Goal: Task Accomplishment & Management: Complete application form

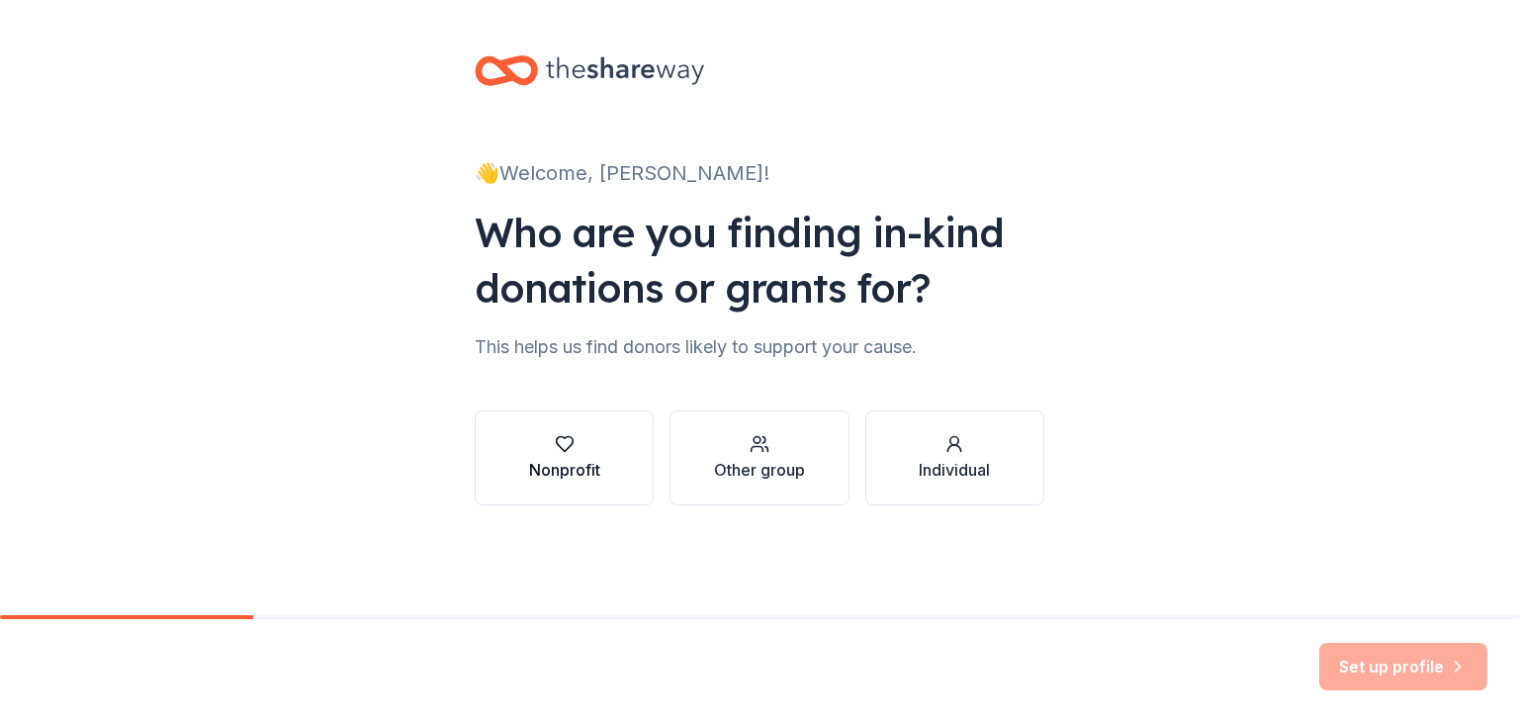
click at [570, 460] on div "Nonprofit" at bounding box center [564, 470] width 71 height 24
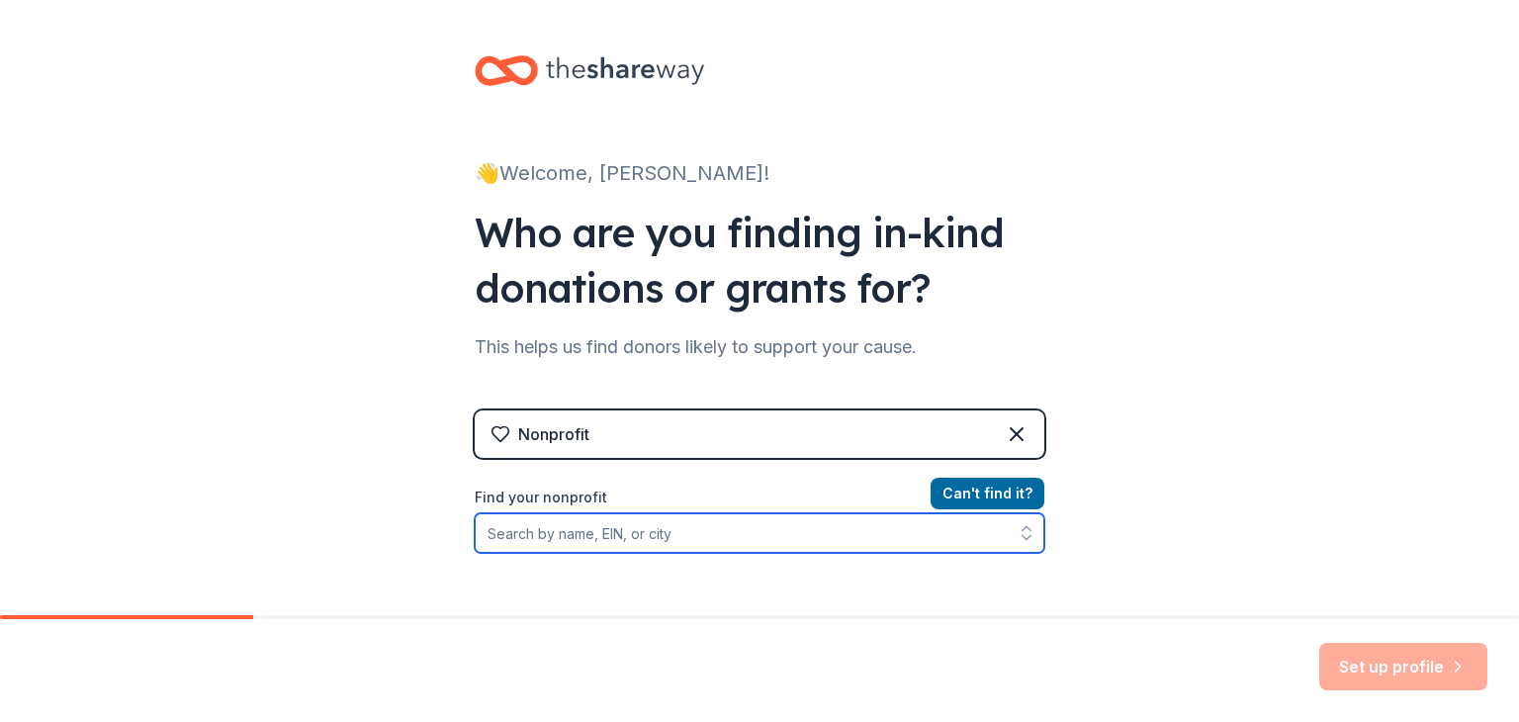
click at [541, 527] on input "Find your nonprofit" at bounding box center [760, 533] width 570 height 40
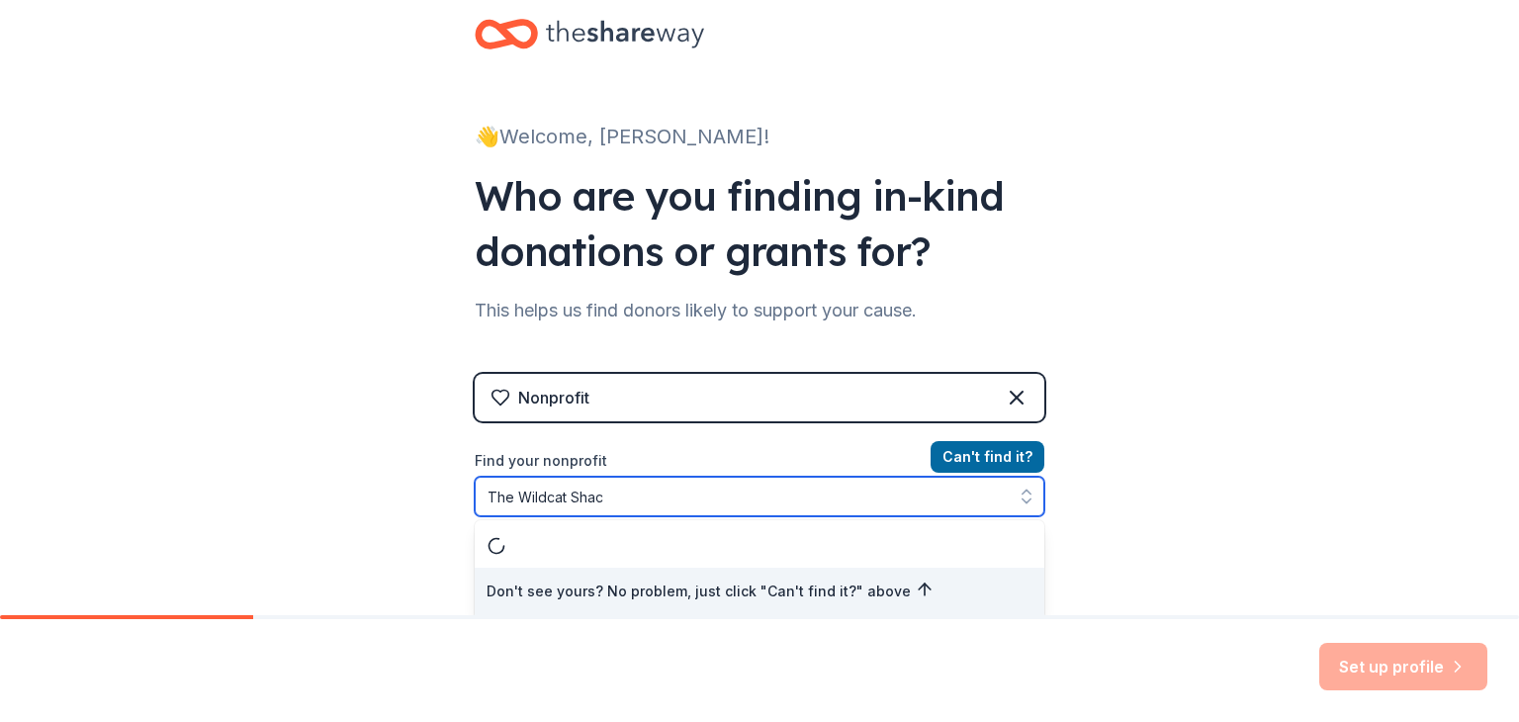
type input "The Wildcat Shack"
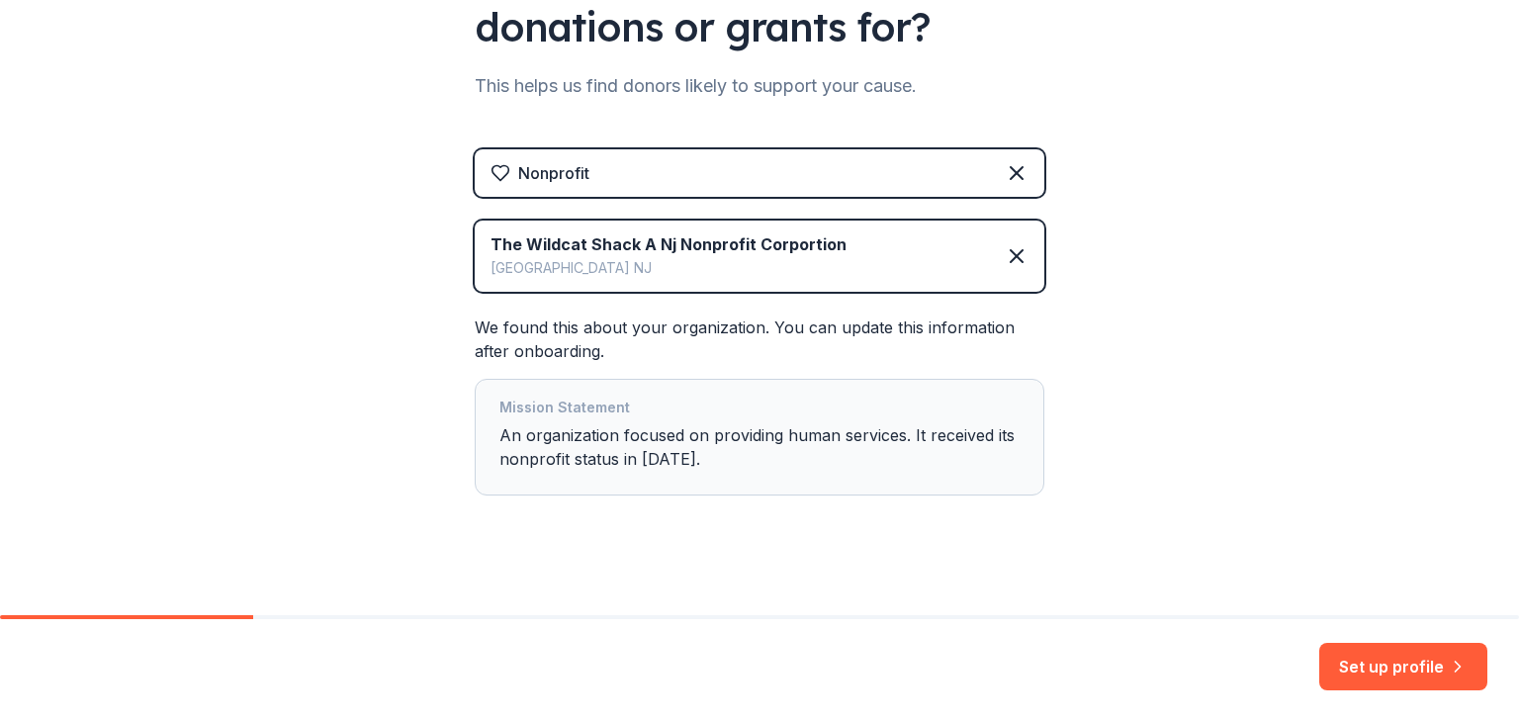
scroll to position [276, 0]
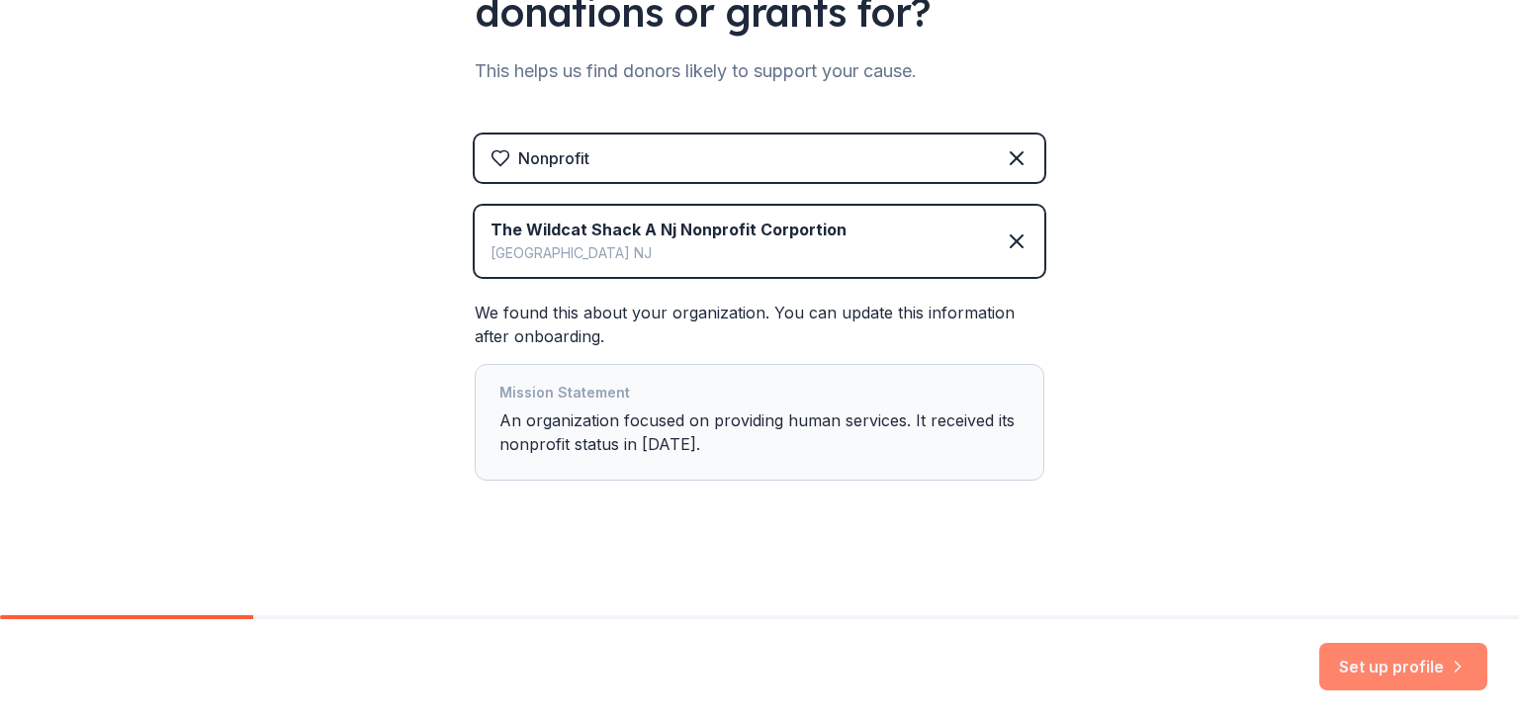
click at [1389, 673] on button "Set up profile" at bounding box center [1403, 666] width 168 height 47
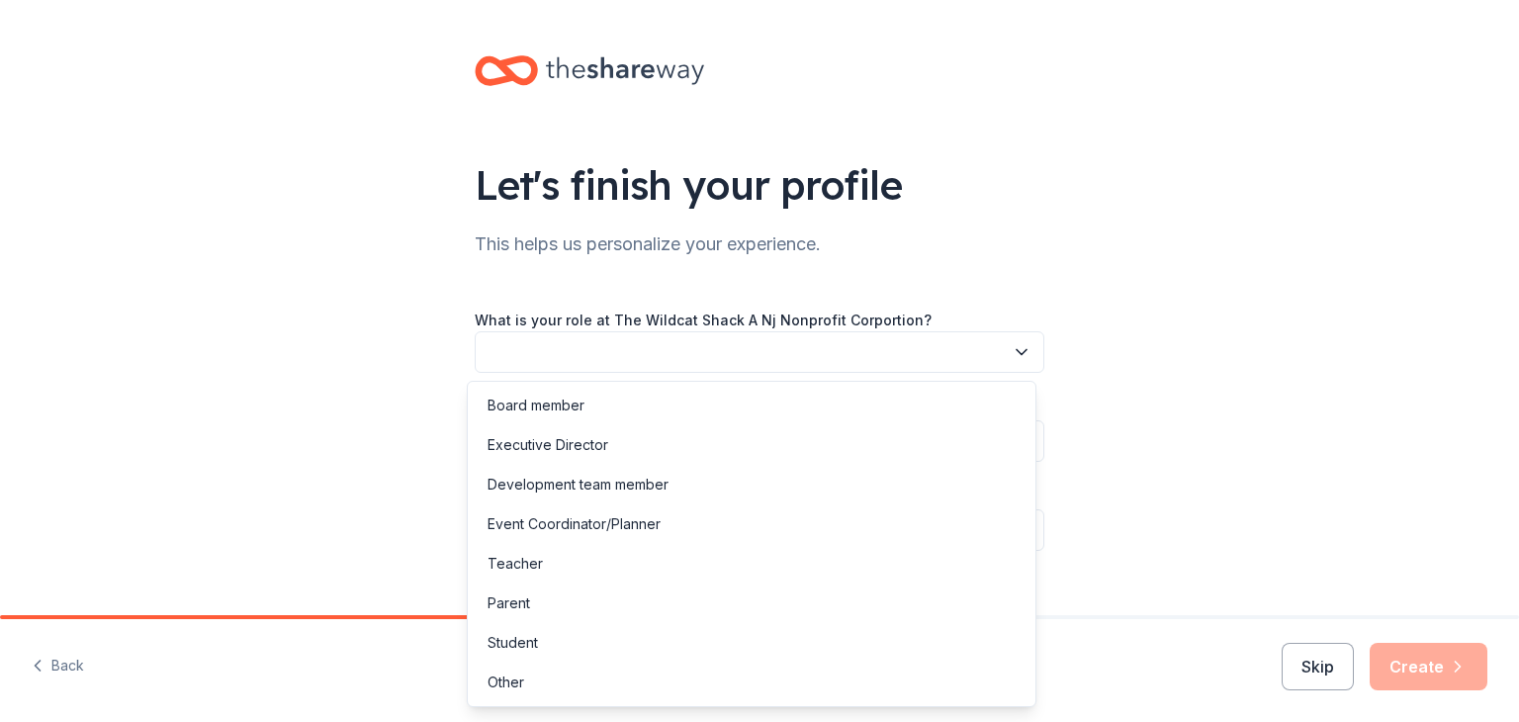
click at [1017, 349] on icon "button" at bounding box center [1022, 352] width 20 height 20
click at [576, 438] on div "Executive Director" at bounding box center [548, 445] width 121 height 24
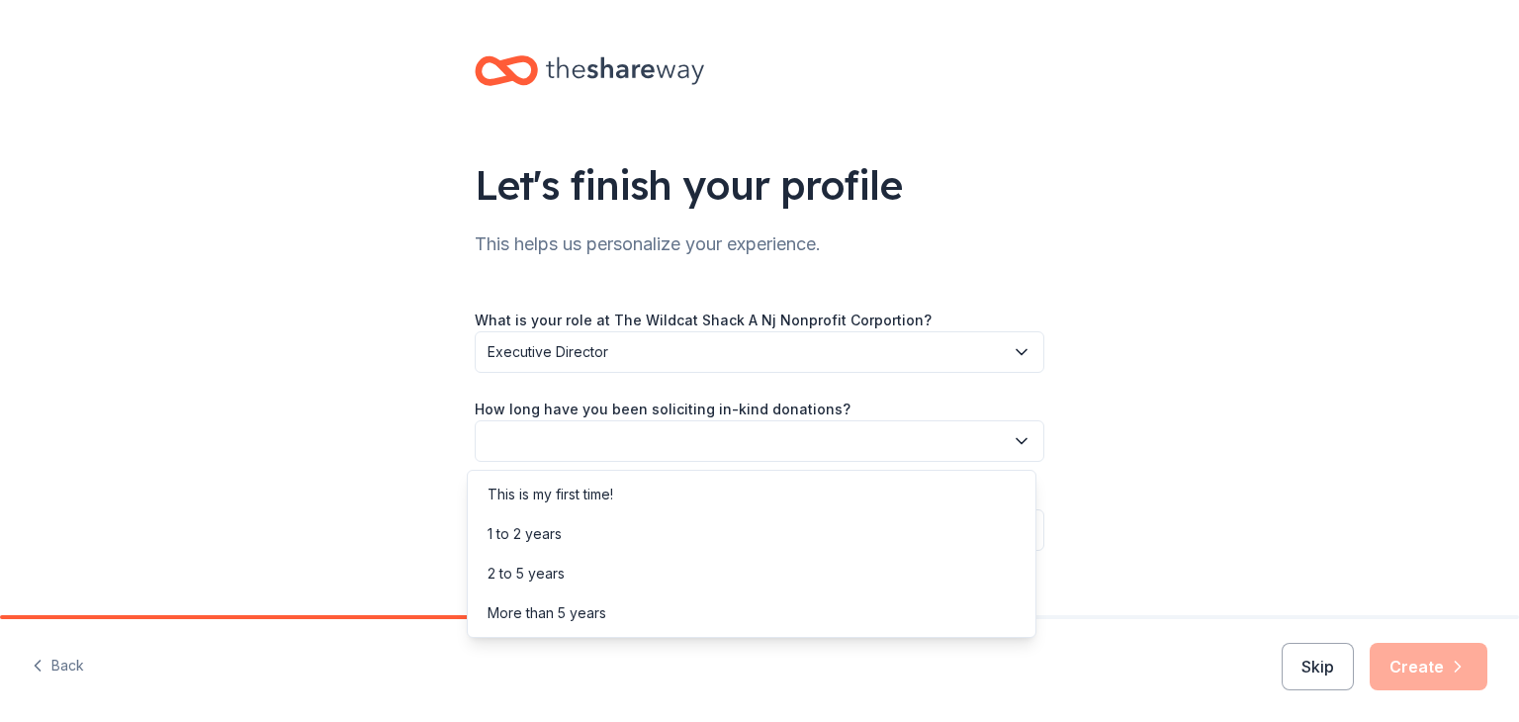
click at [1019, 440] on icon "button" at bounding box center [1022, 441] width 20 height 20
click at [536, 535] on div "1 to 2 years" at bounding box center [525, 534] width 74 height 24
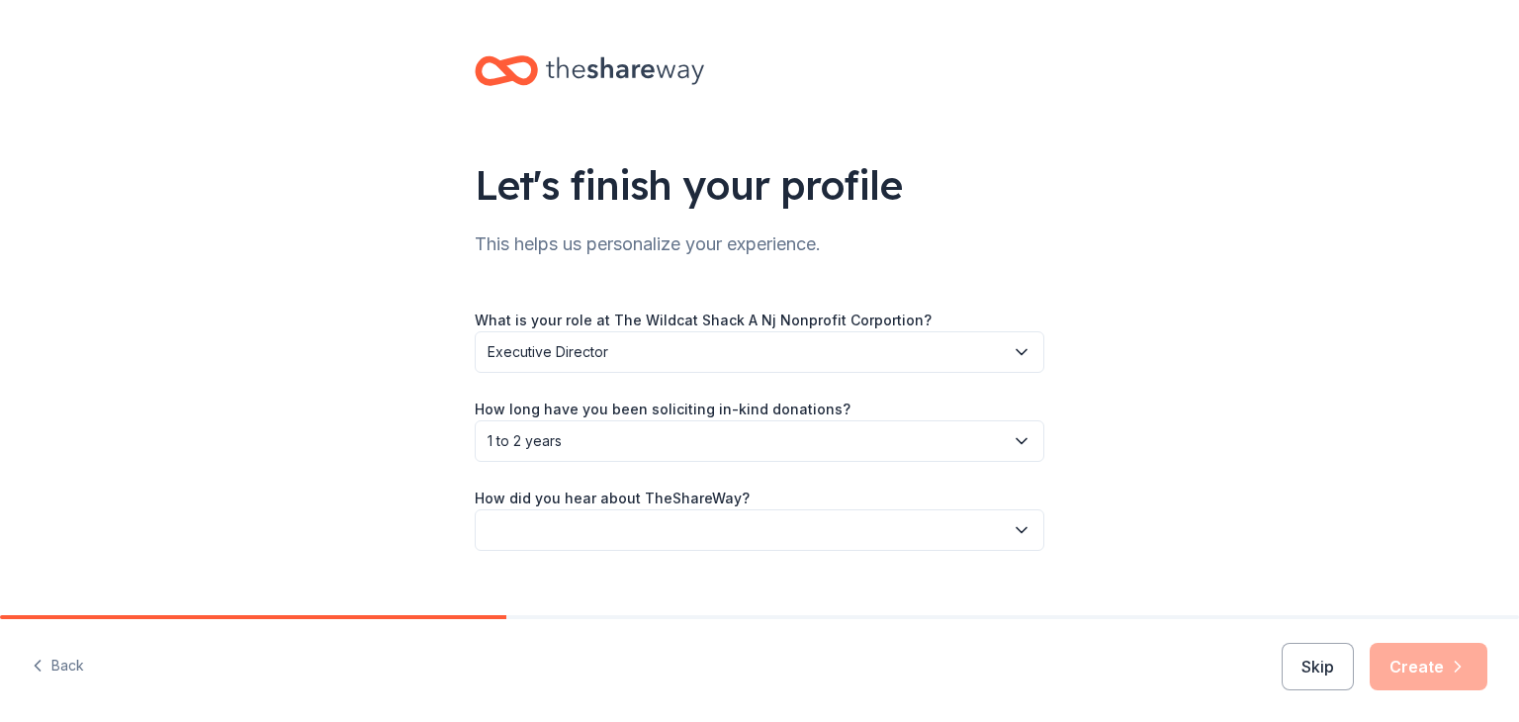
click at [1018, 530] on icon "button" at bounding box center [1022, 530] width 20 height 20
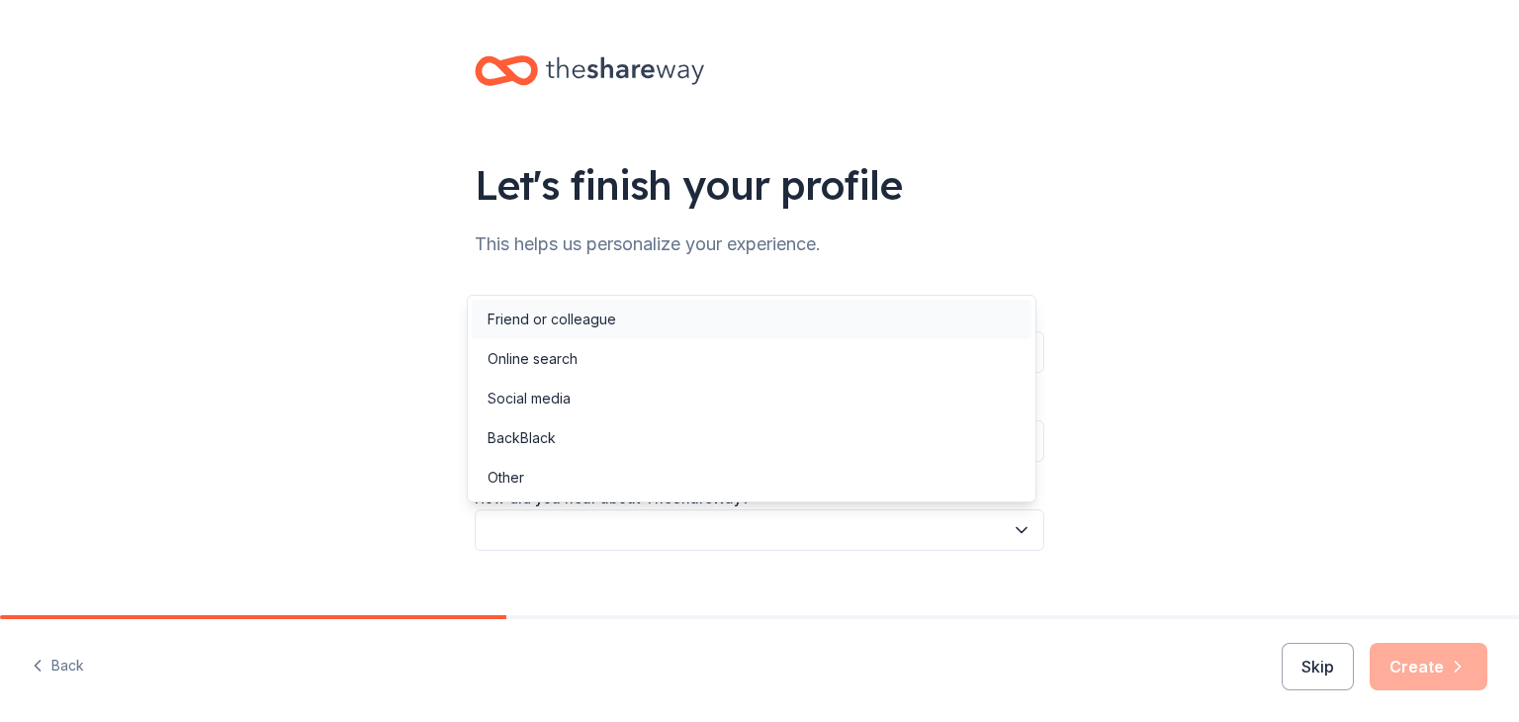
click at [513, 318] on div "Friend or colleague" at bounding box center [552, 320] width 129 height 24
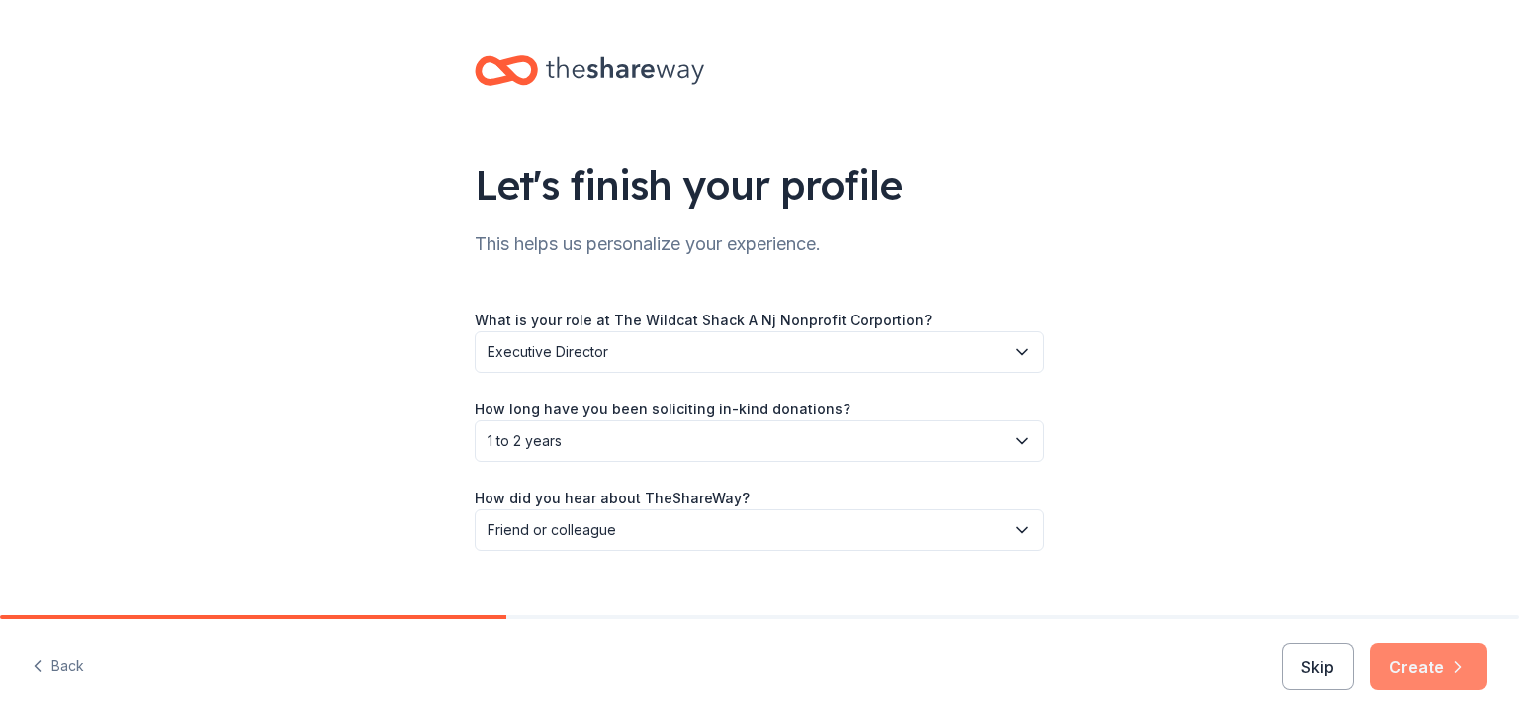
click at [1412, 655] on button "Create" at bounding box center [1429, 666] width 118 height 47
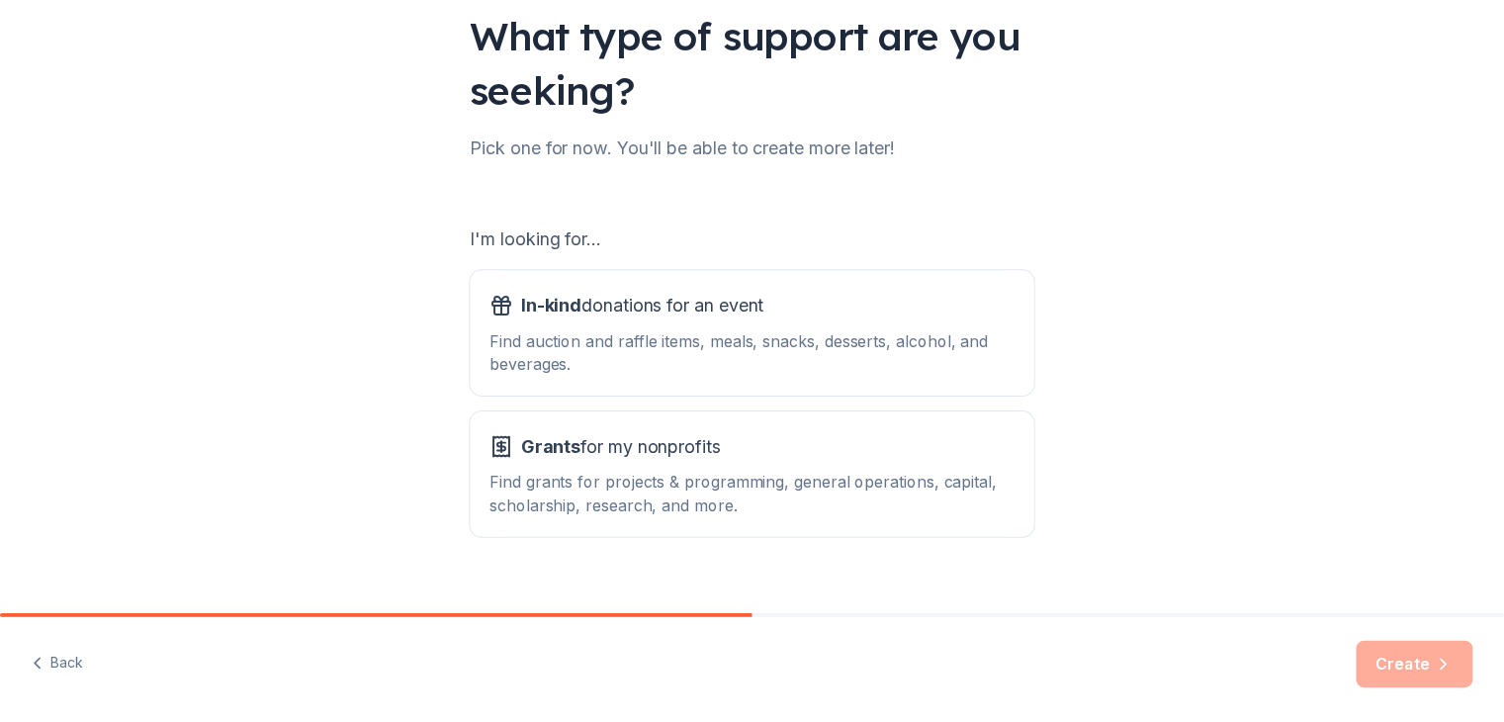
scroll to position [183, 0]
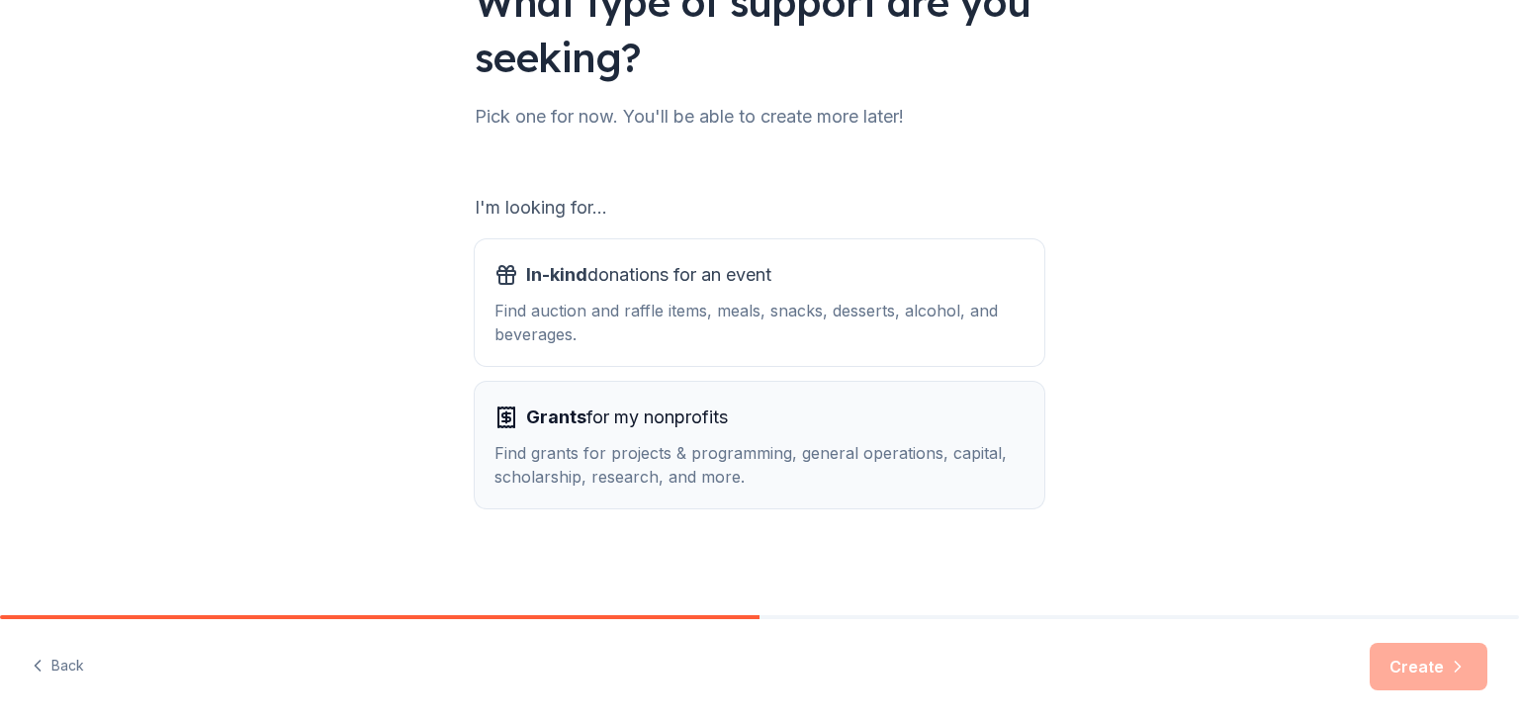
click at [546, 416] on span "Grants" at bounding box center [556, 416] width 60 height 21
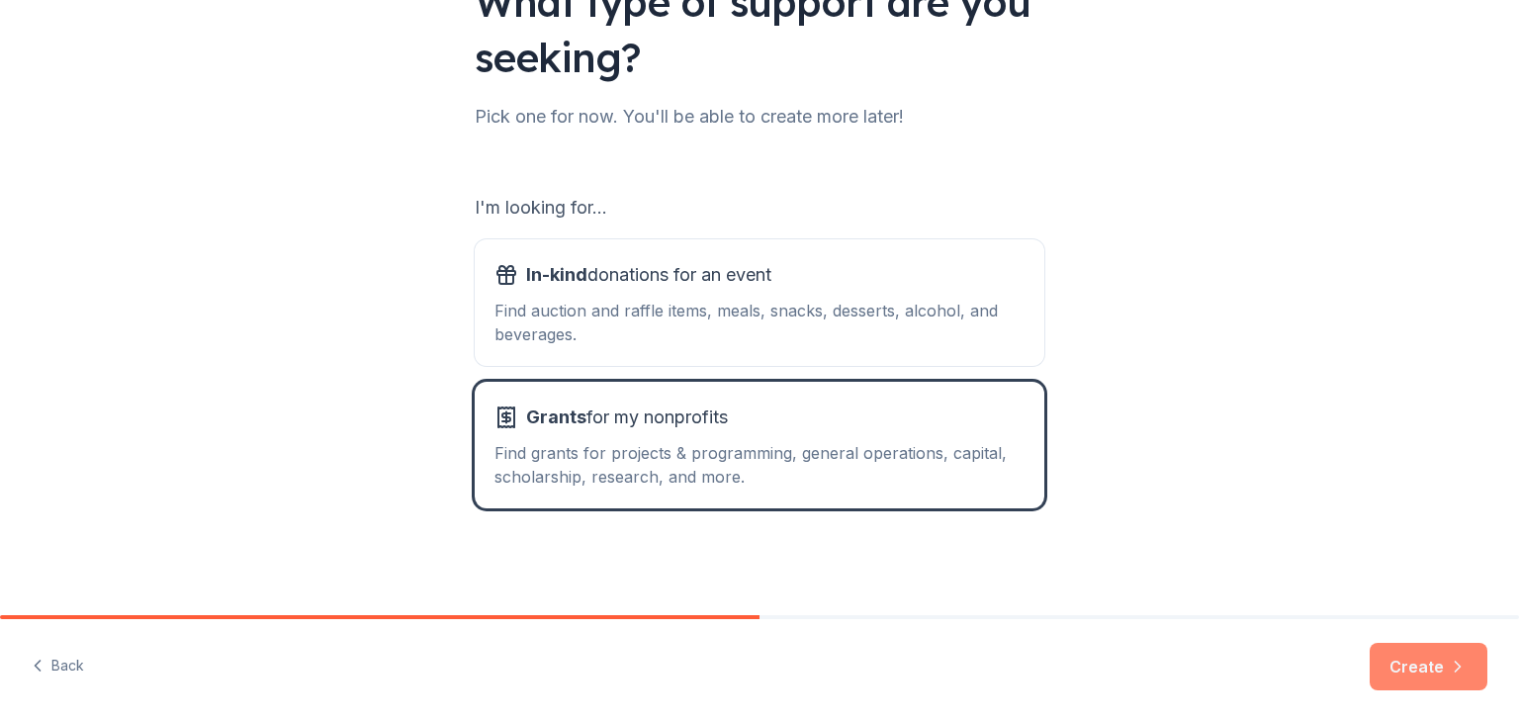
click at [1400, 663] on button "Create" at bounding box center [1429, 666] width 118 height 47
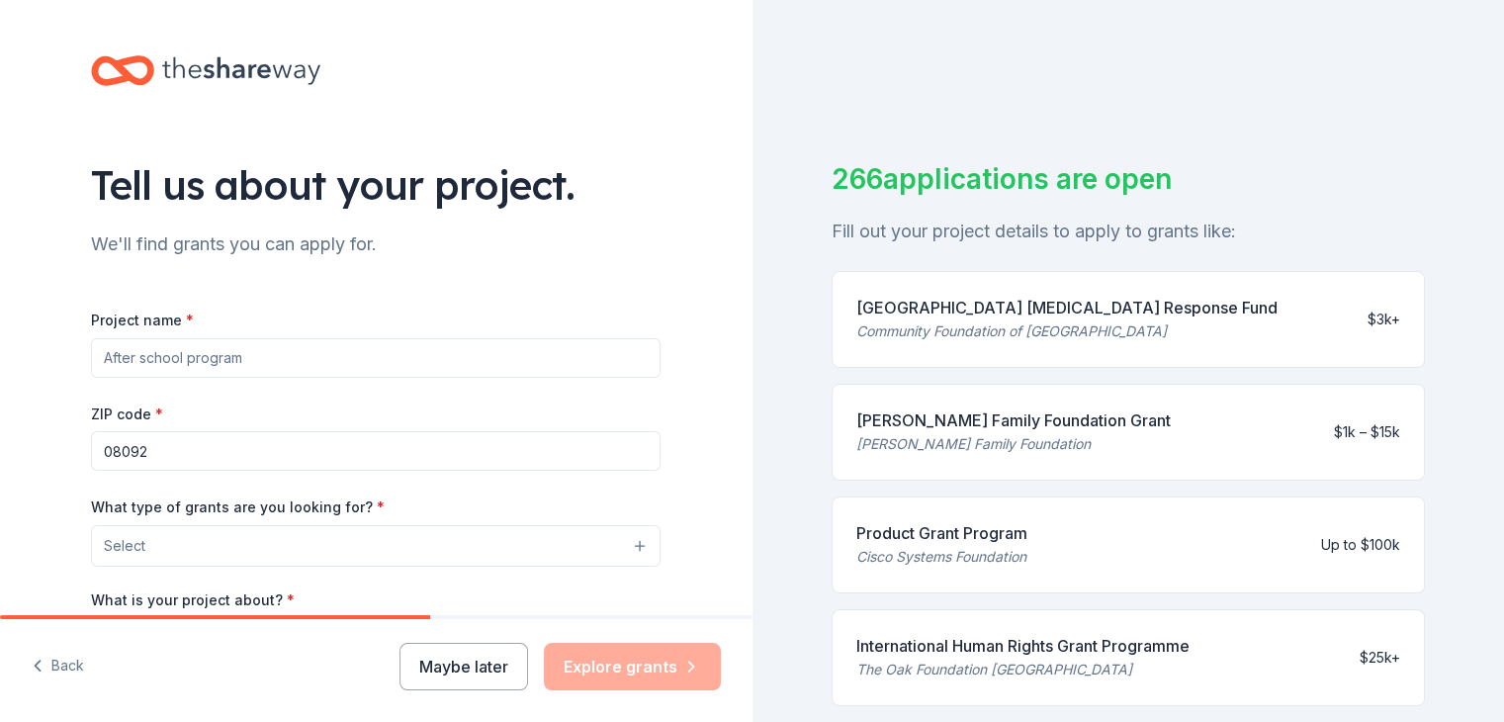
click at [229, 357] on input "Project name *" at bounding box center [376, 358] width 570 height 40
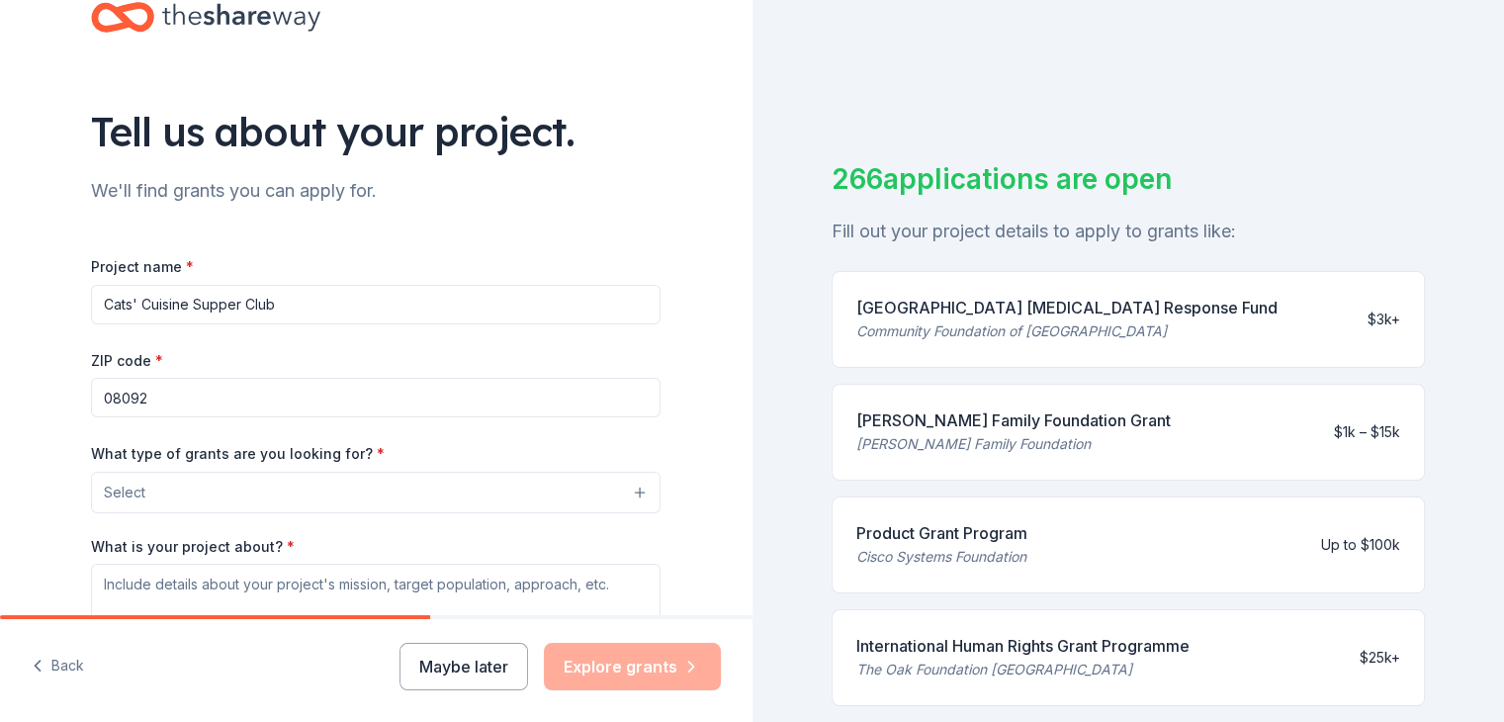
scroll to position [99, 0]
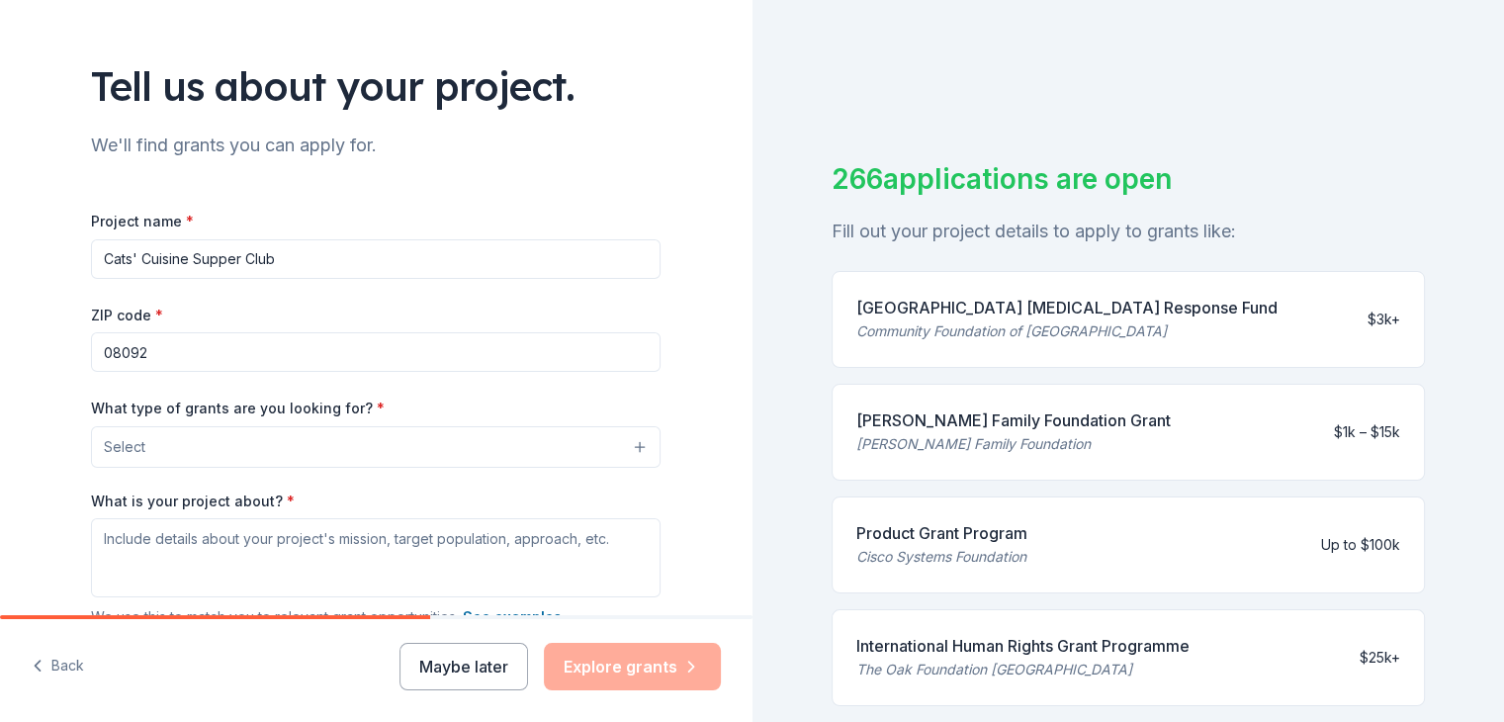
type input "Cats' Cuisine Supper Club"
click at [238, 352] on input "08092" at bounding box center [376, 352] width 570 height 40
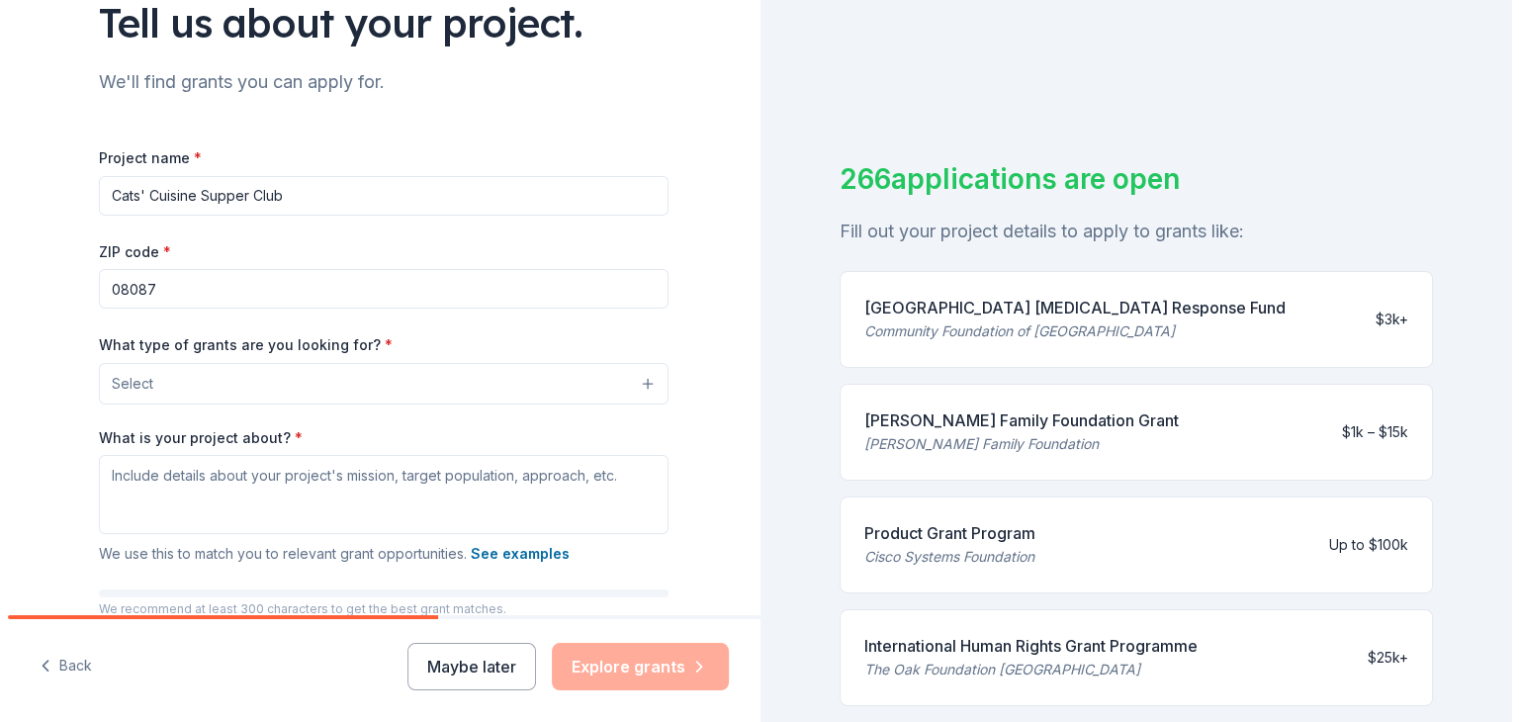
scroll to position [198, 0]
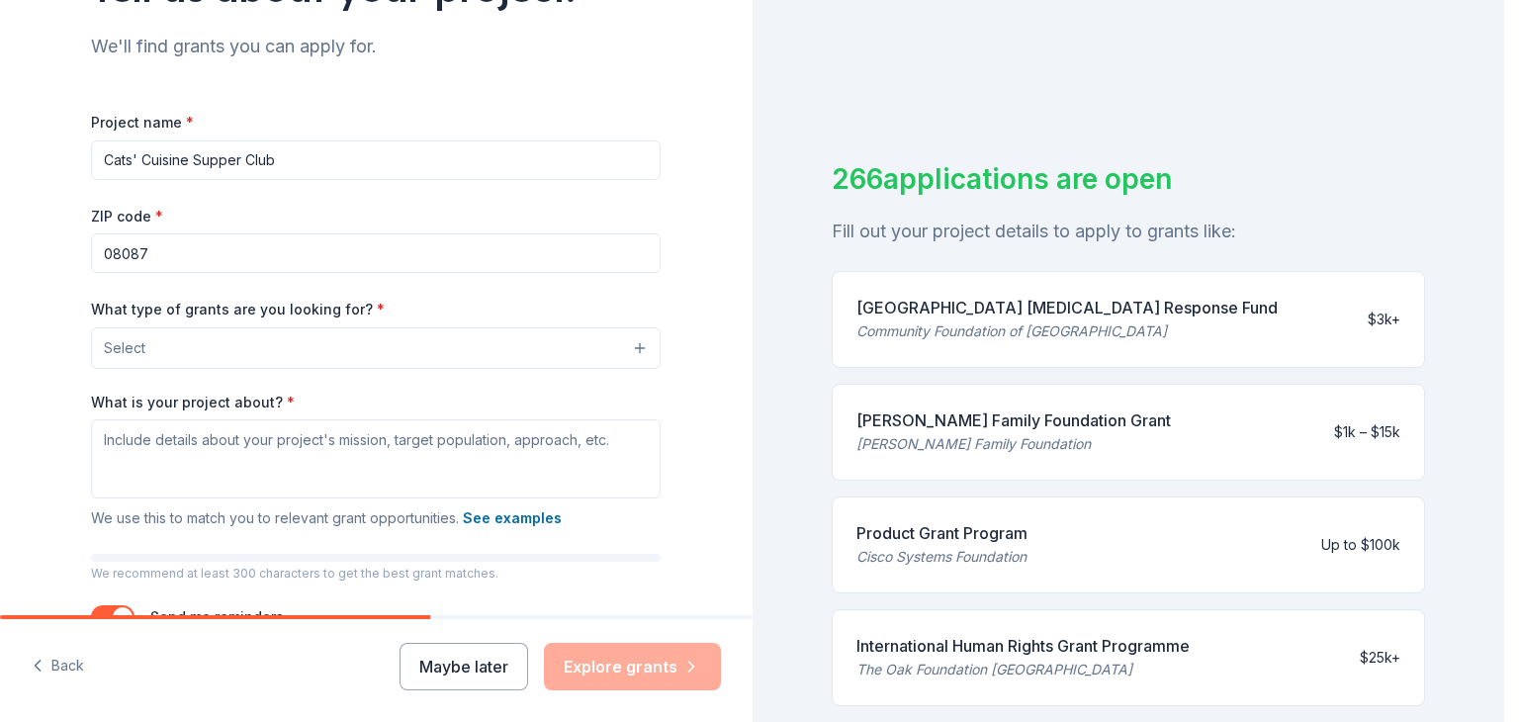
click at [631, 345] on button "Select" at bounding box center [376, 348] width 570 height 42
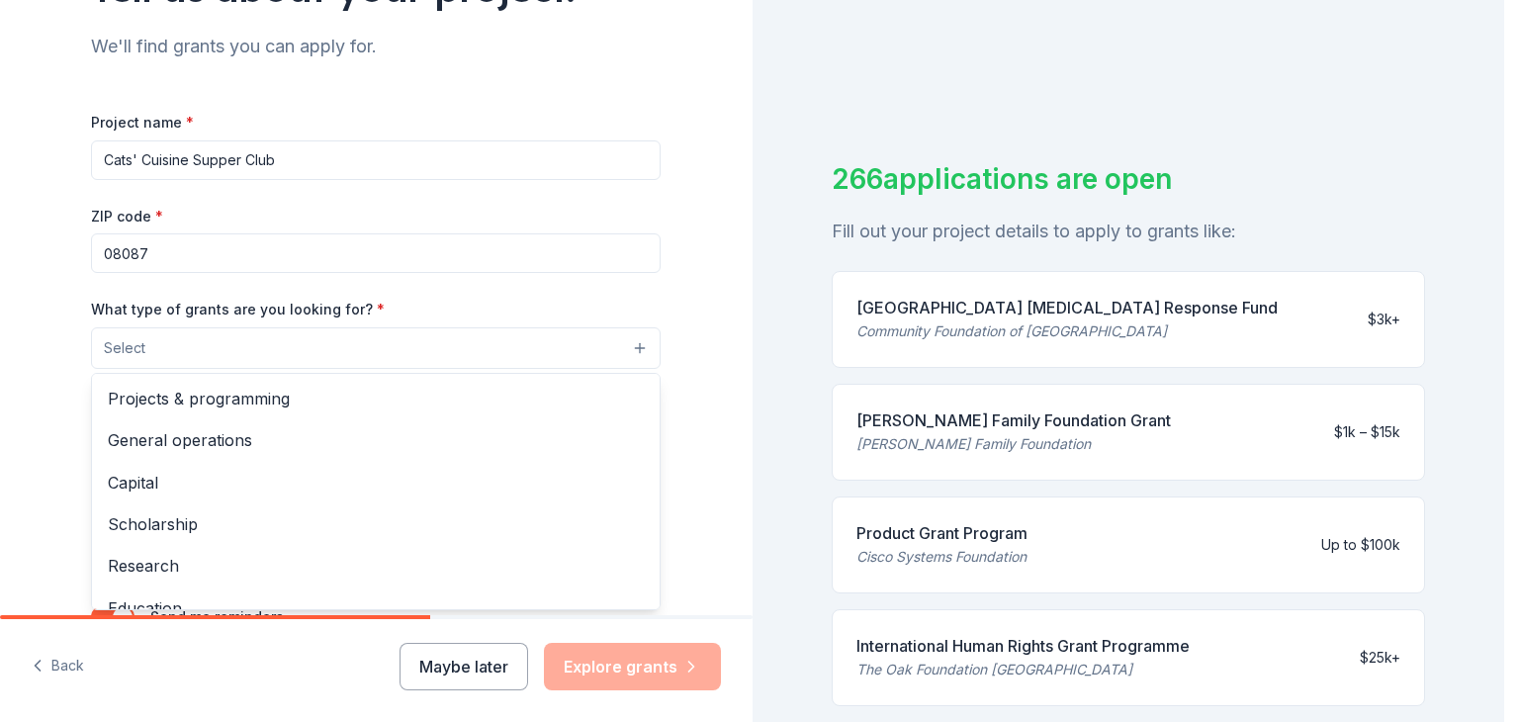
click at [172, 243] on div "Project name * Cats' Cuisine Supper Club ZIP code * 08087 What type of grants a…" at bounding box center [376, 381] width 570 height 543
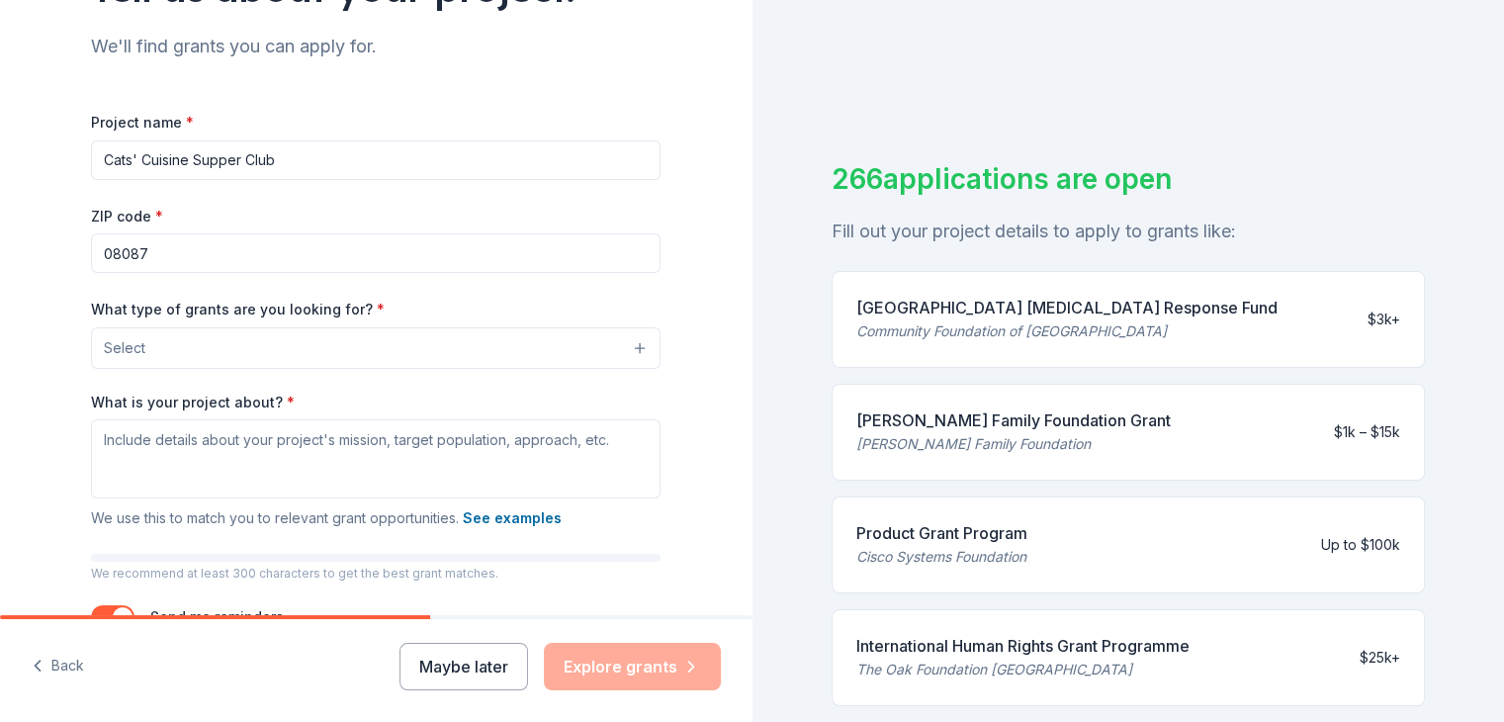
click at [172, 246] on input "08087" at bounding box center [376, 253] width 570 height 40
type input "08092"
click at [633, 349] on button "Select" at bounding box center [380, 348] width 570 height 42
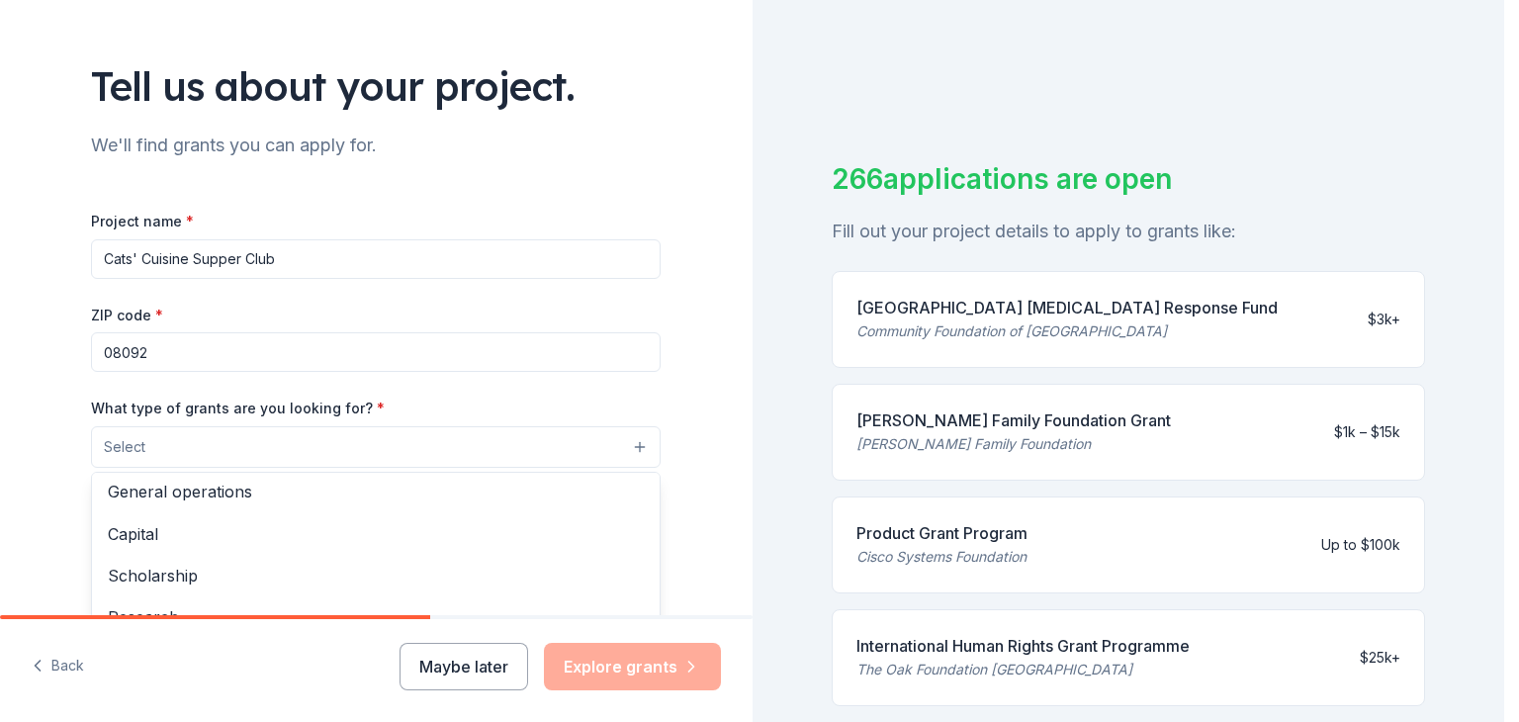
scroll to position [0, 0]
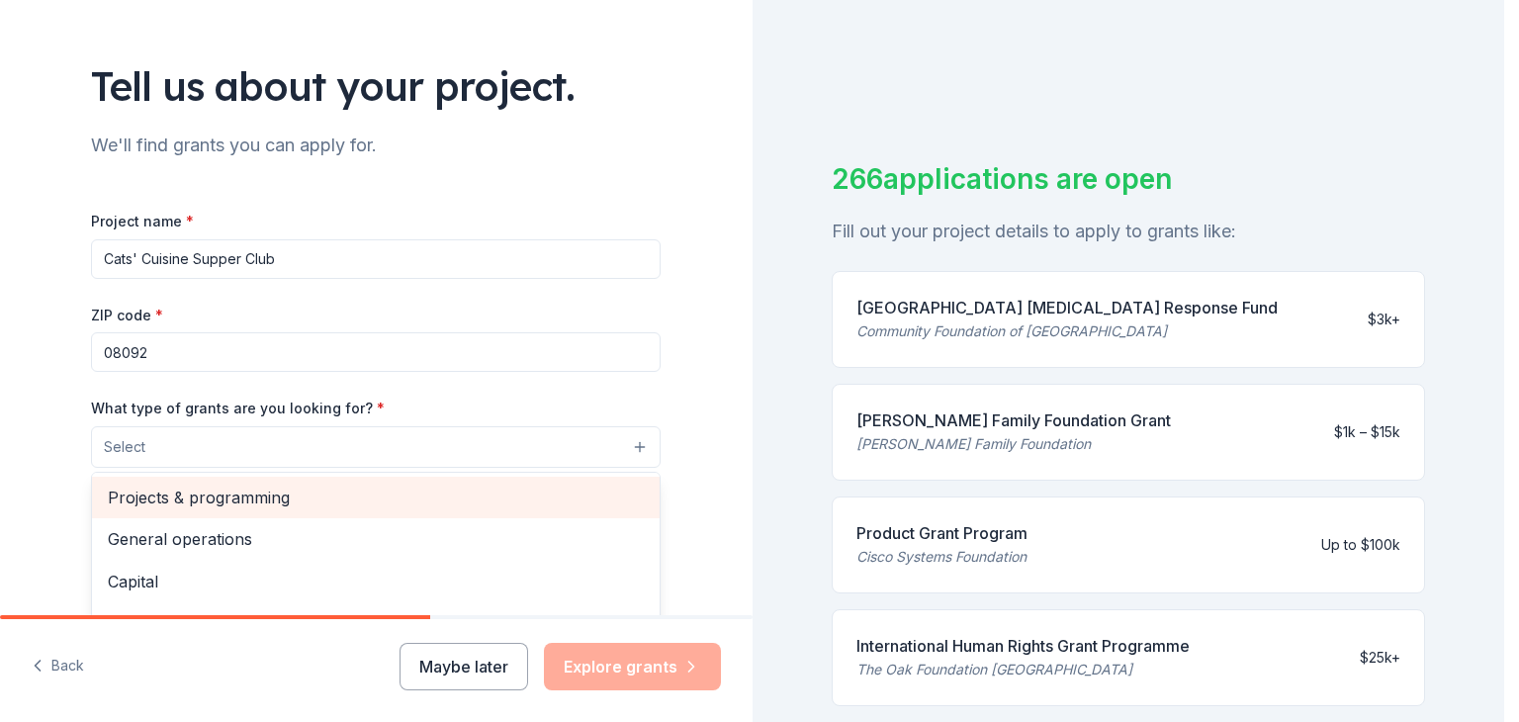
click at [239, 490] on span "Projects & programming" at bounding box center [376, 498] width 536 height 26
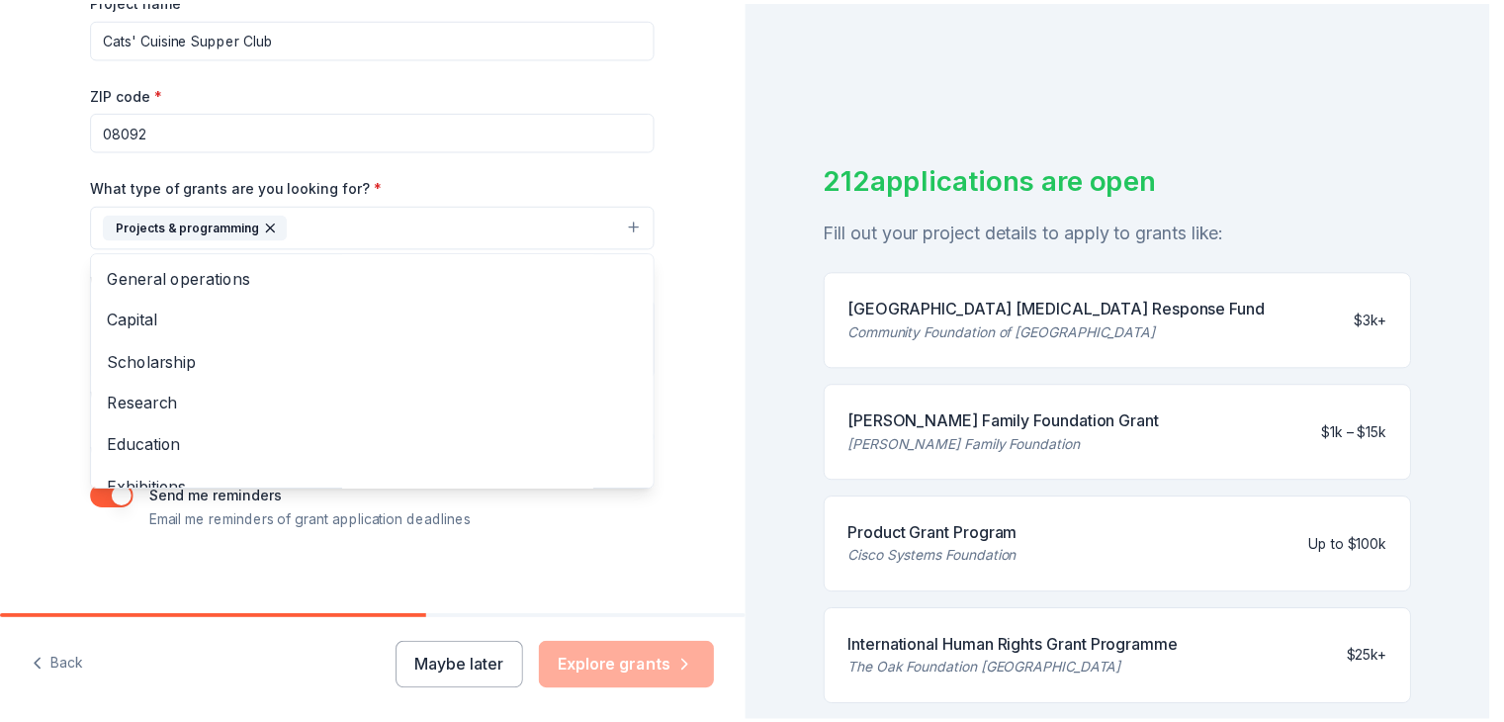
scroll to position [332, 0]
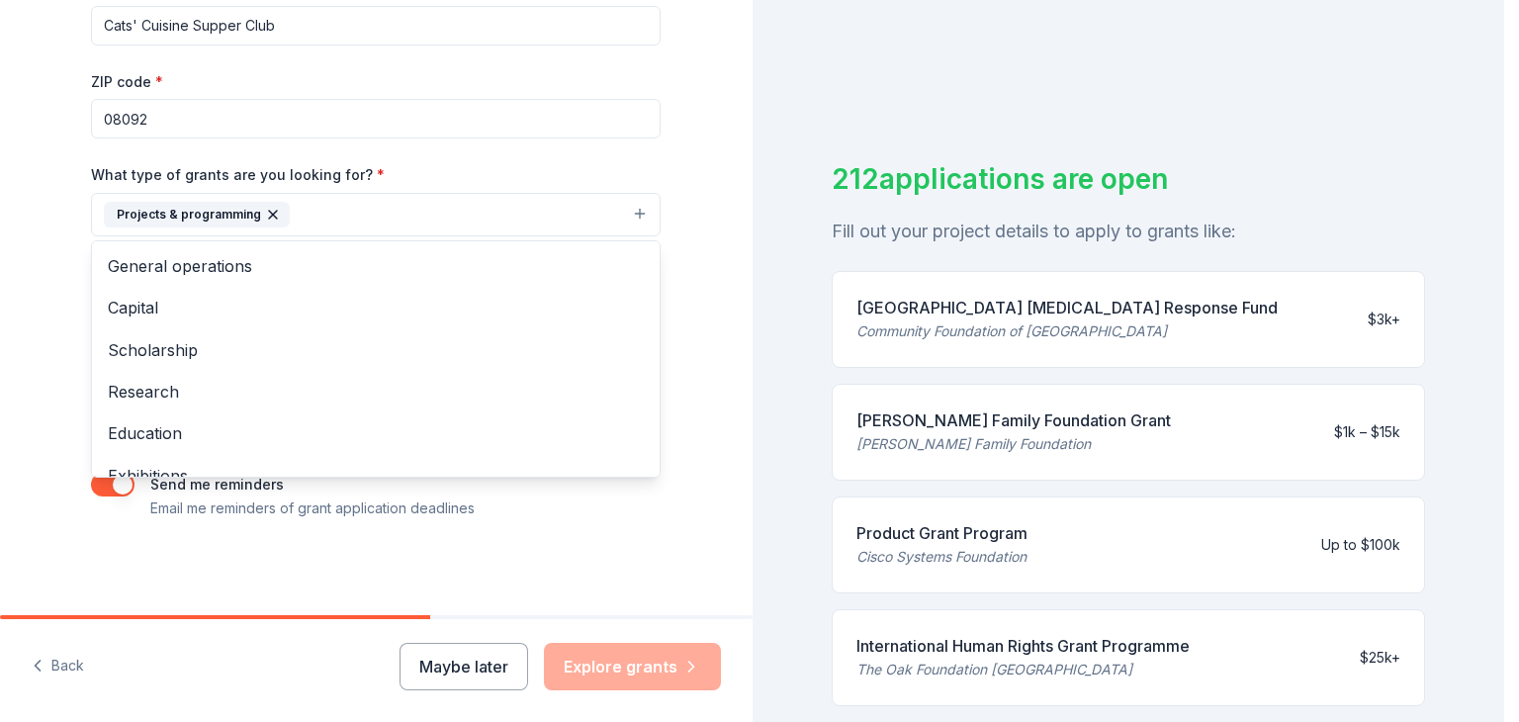
click at [697, 475] on div "Tell us about your project. We'll find grants you can apply for. Project name *…" at bounding box center [376, 141] width 753 height 947
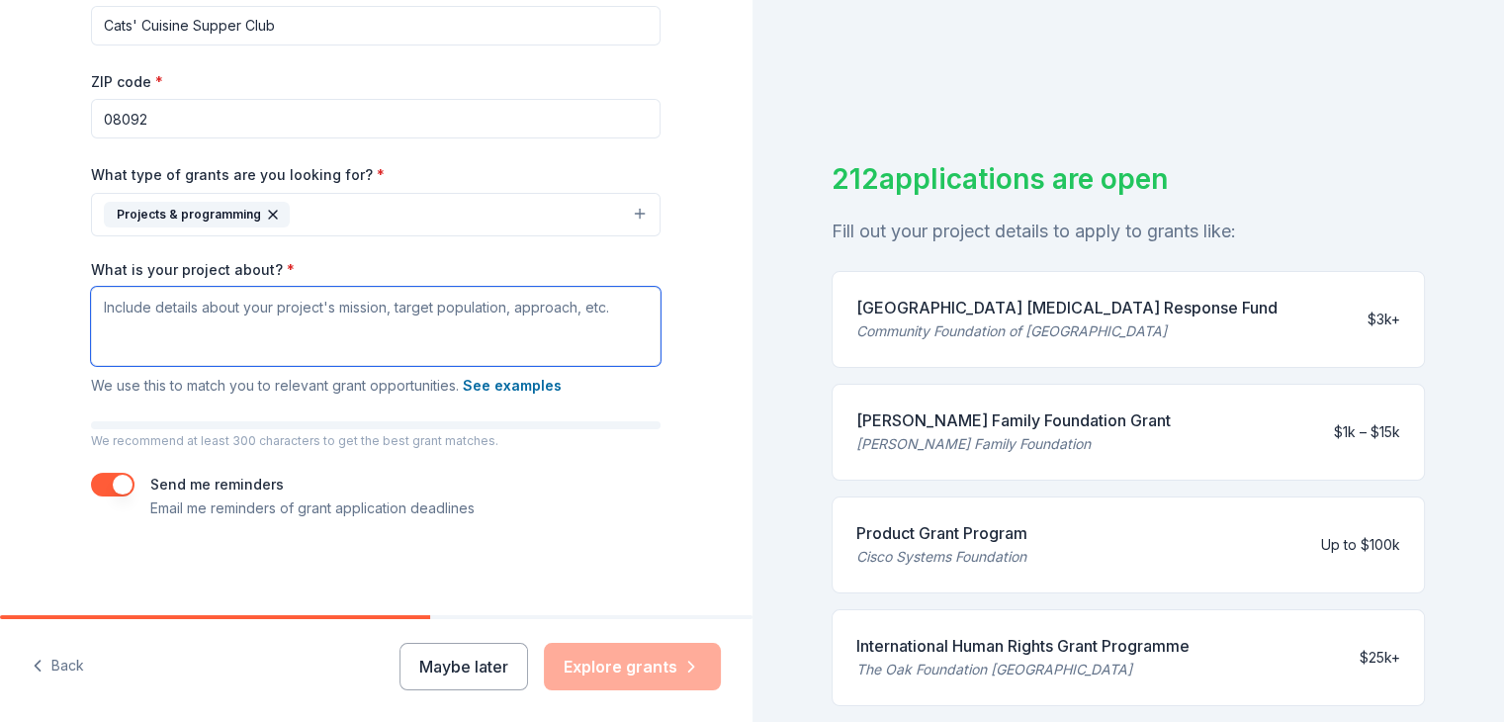
click at [128, 306] on textarea "What is your project about? *" at bounding box center [376, 326] width 570 height 79
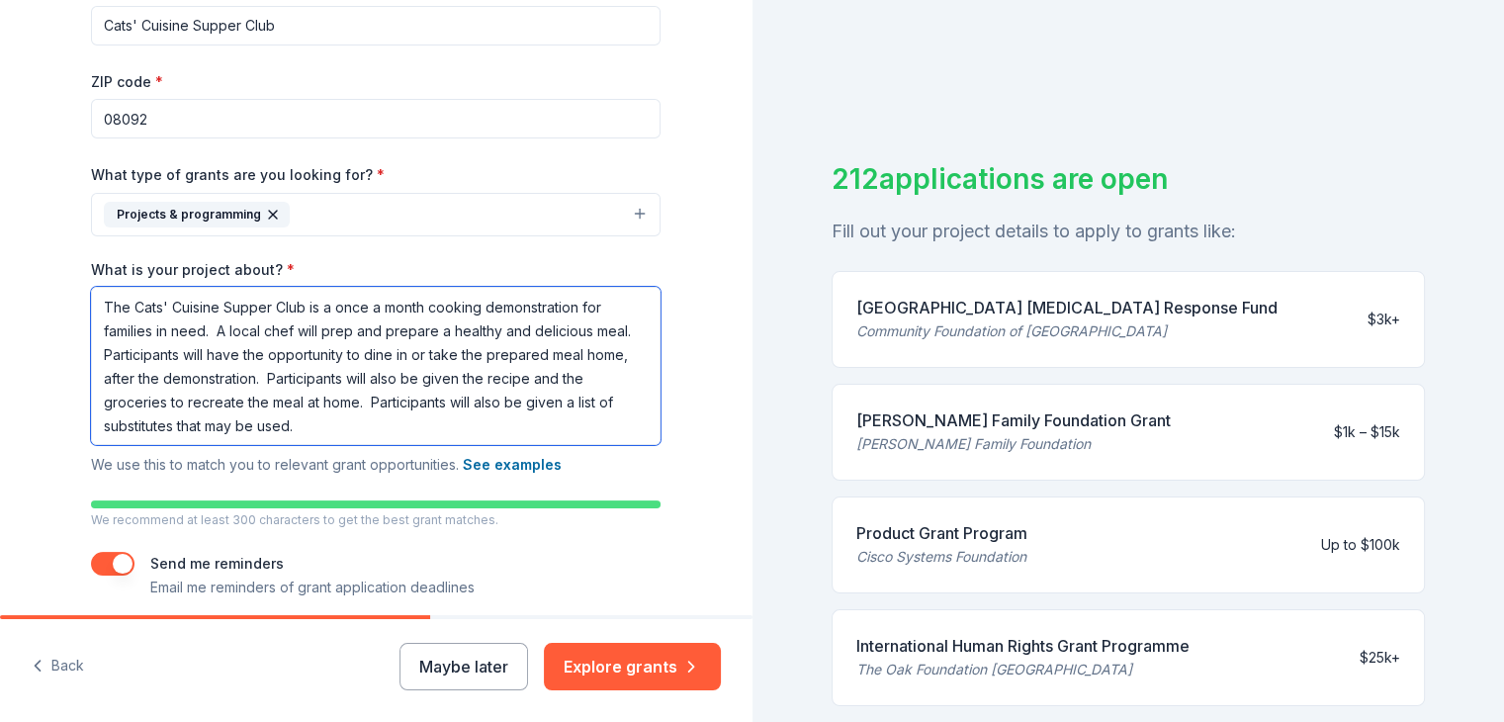
click at [627, 329] on textarea "The Cats' Cuisine Supper Club is a once a month cooking demonstration for famil…" at bounding box center [376, 366] width 570 height 158
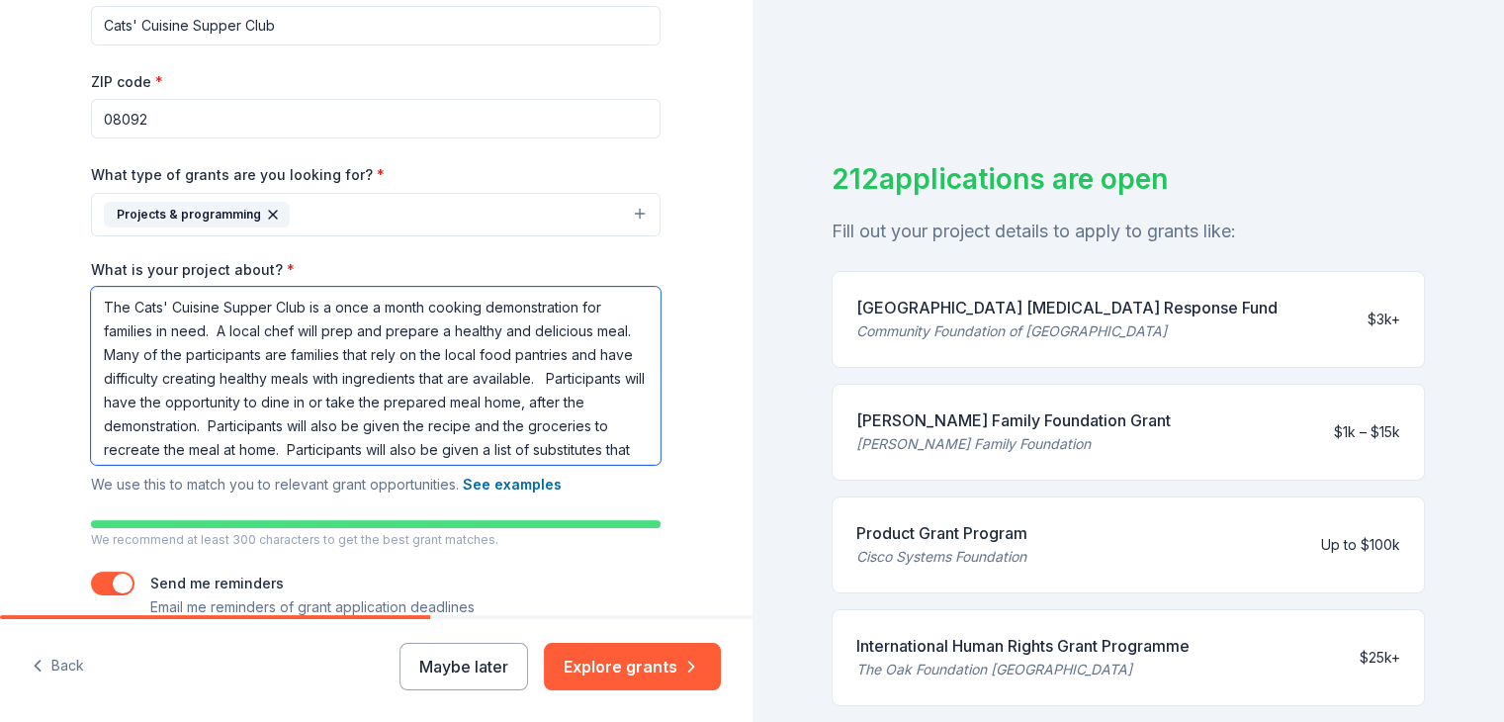
click at [629, 333] on textarea "The Cats' Cuisine Supper Club is a once a month cooking demonstration for famil…" at bounding box center [376, 376] width 570 height 178
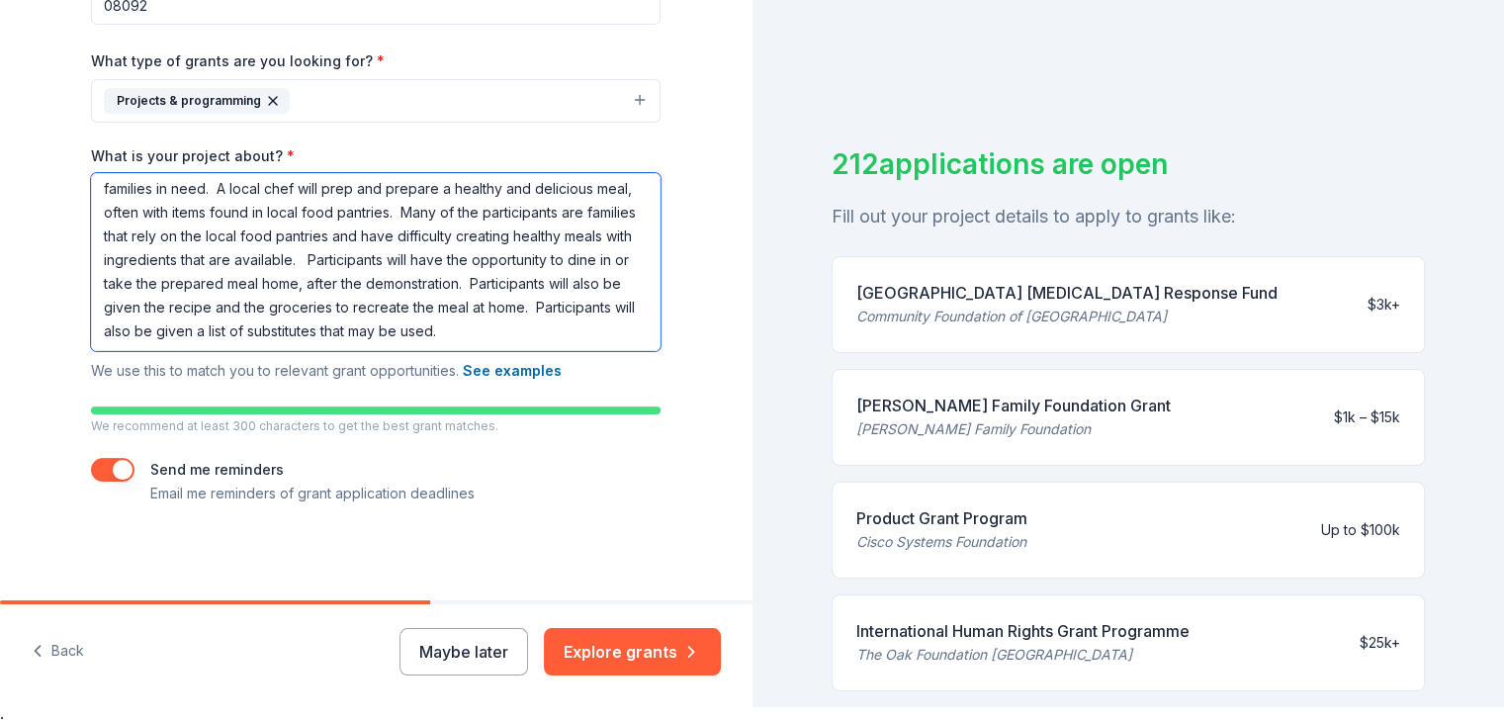
scroll to position [24, 0]
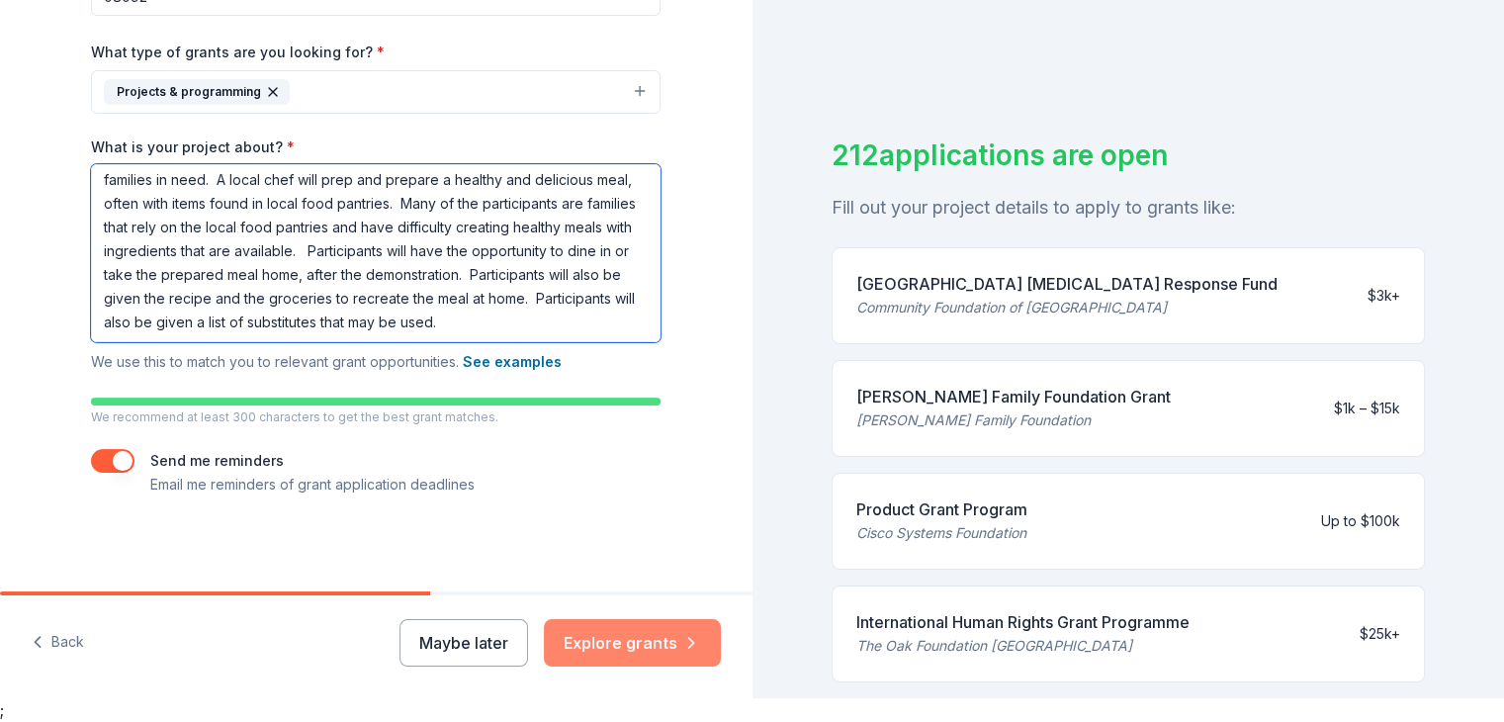
type textarea "The Cats' Cuisine Supper Club is a once a month cooking demonstration for famil…"
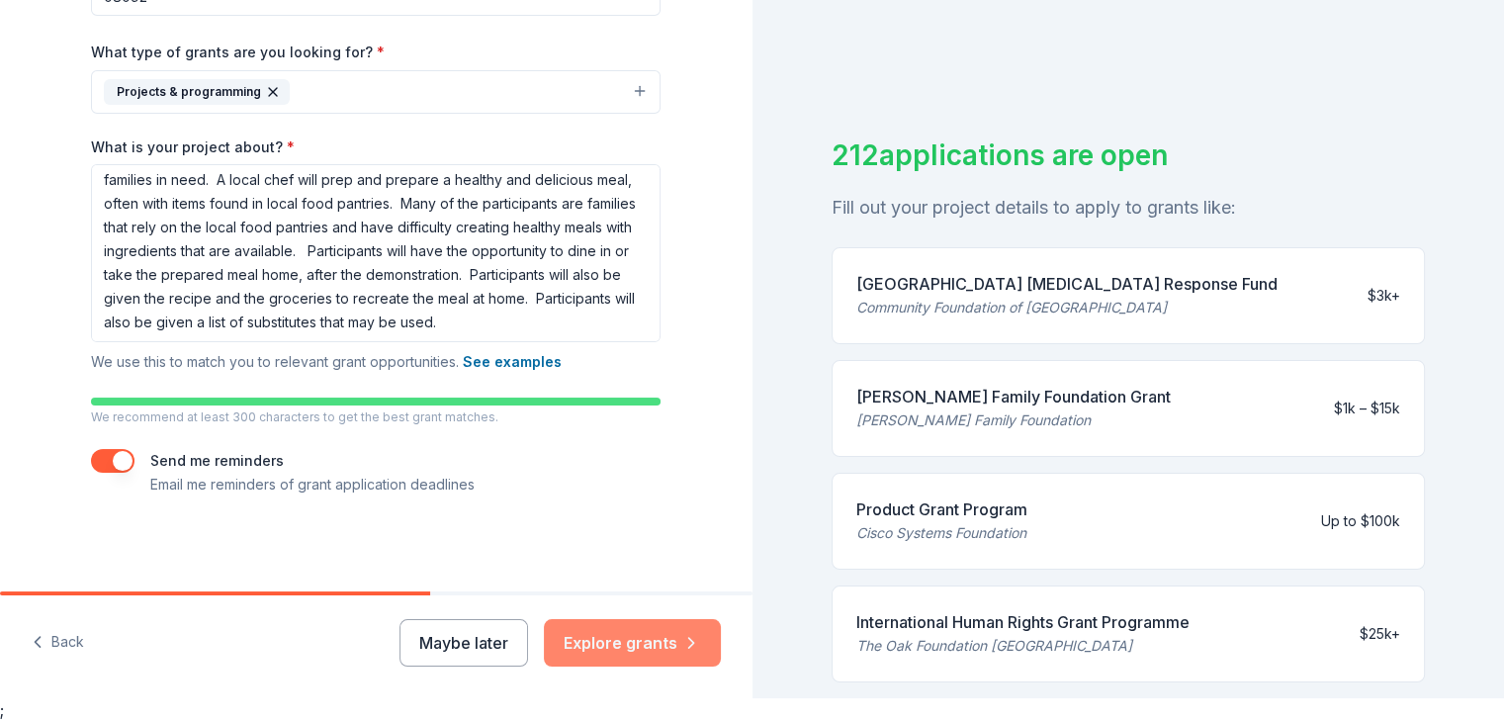
click at [655, 640] on button "Explore grants" at bounding box center [632, 642] width 177 height 47
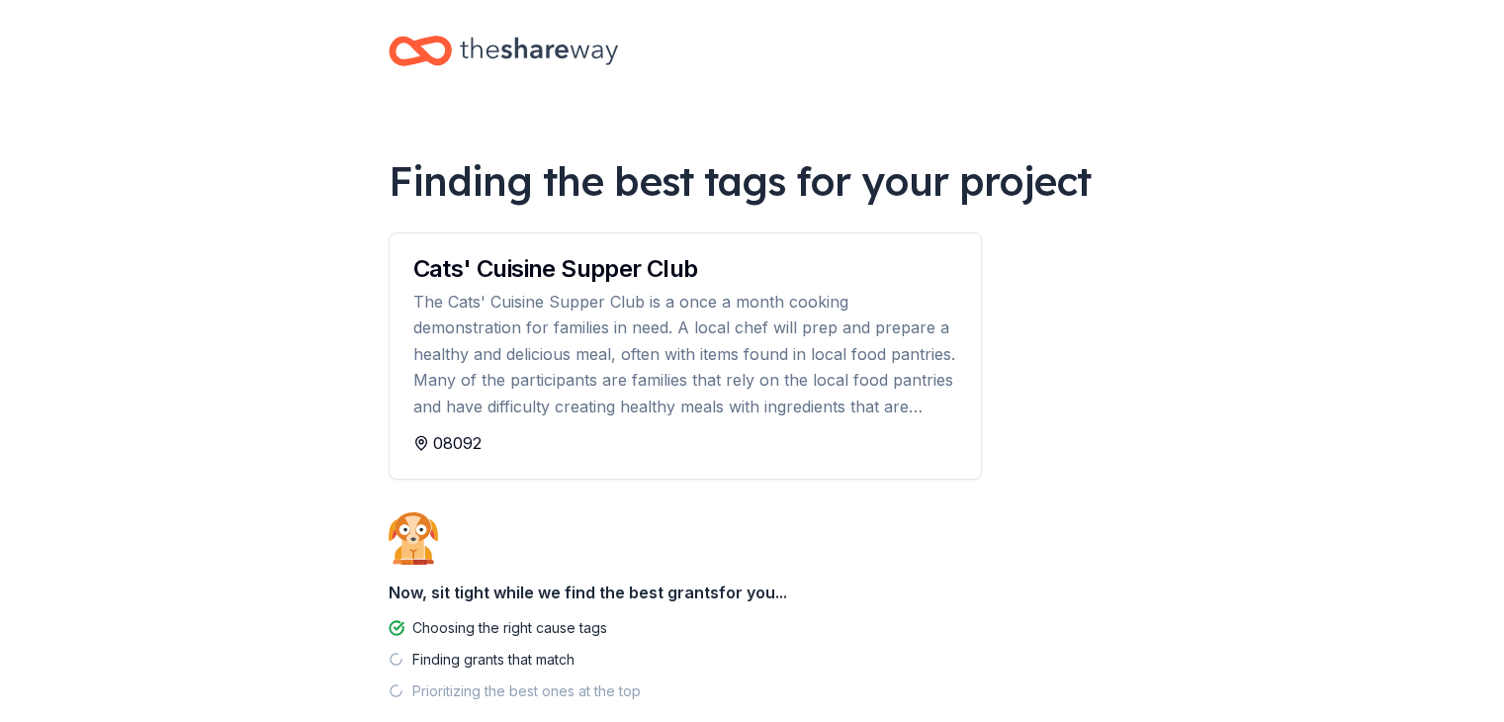
scroll to position [99, 0]
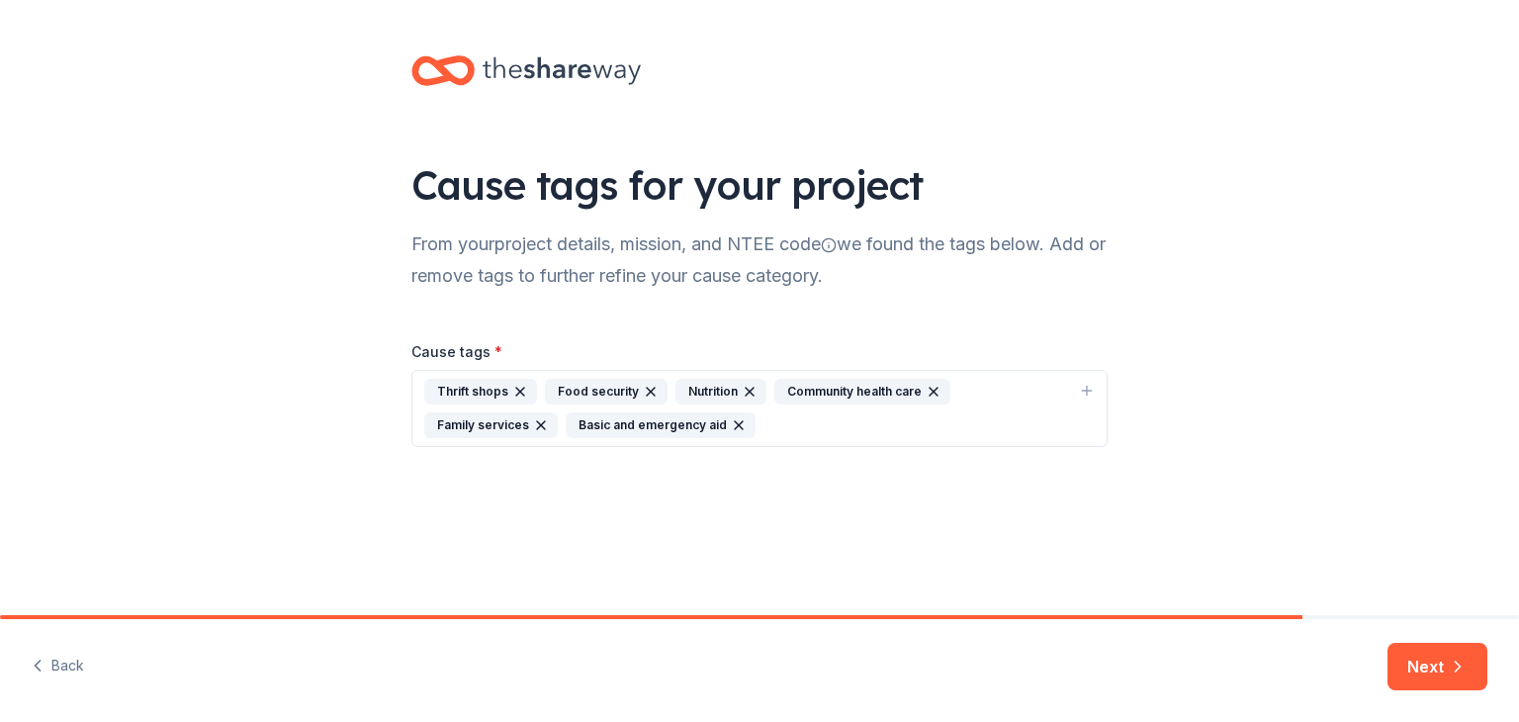
click at [513, 390] on icon "button" at bounding box center [520, 392] width 16 height 16
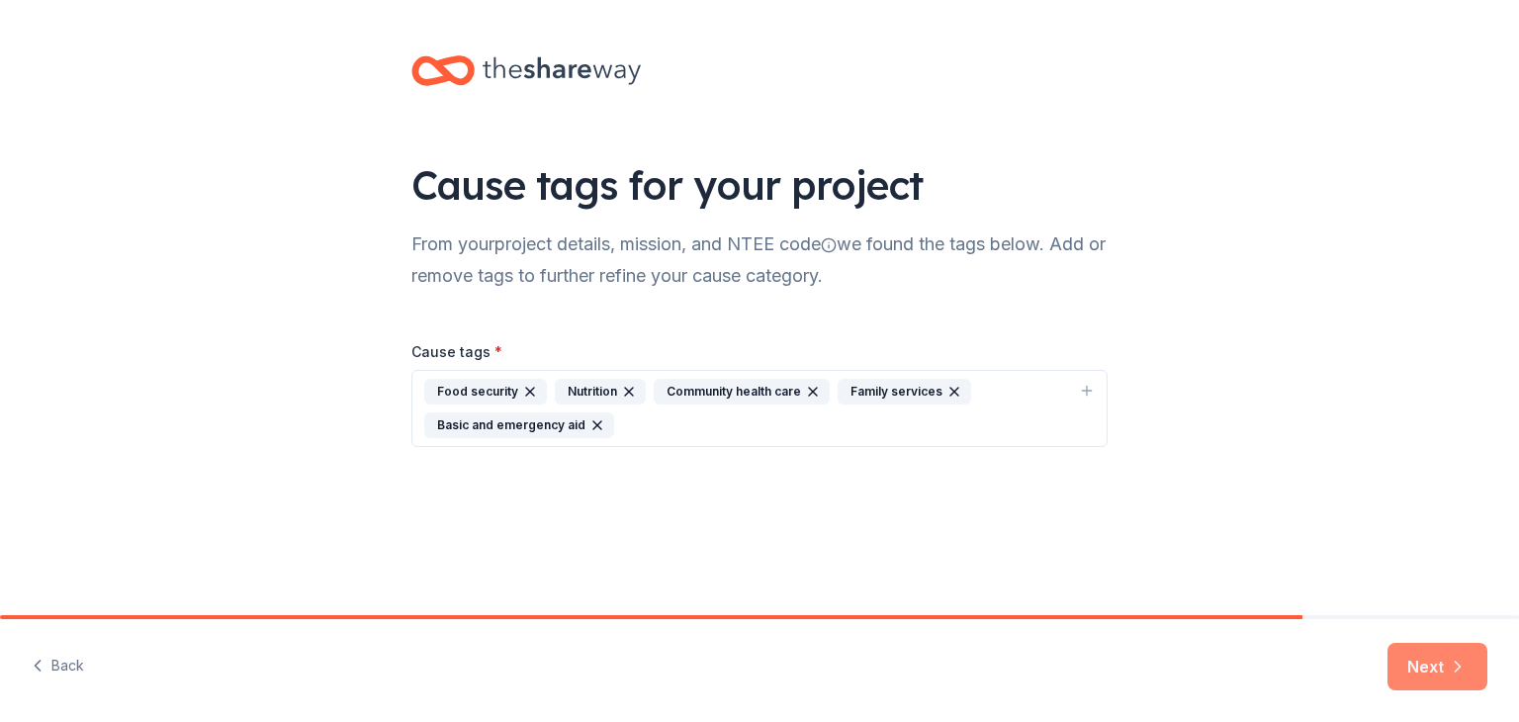
click at [1439, 661] on button "Next" at bounding box center [1438, 666] width 100 height 47
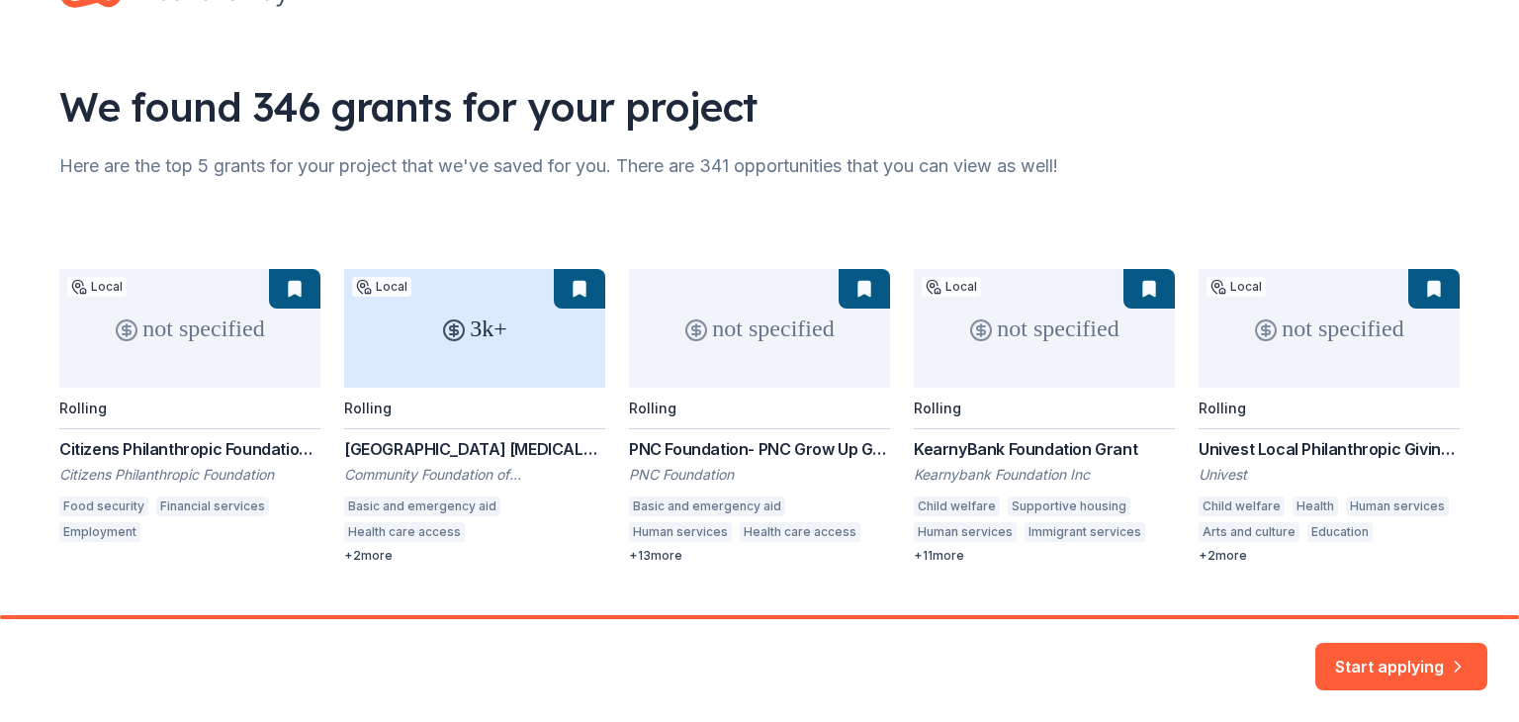
scroll to position [99, 0]
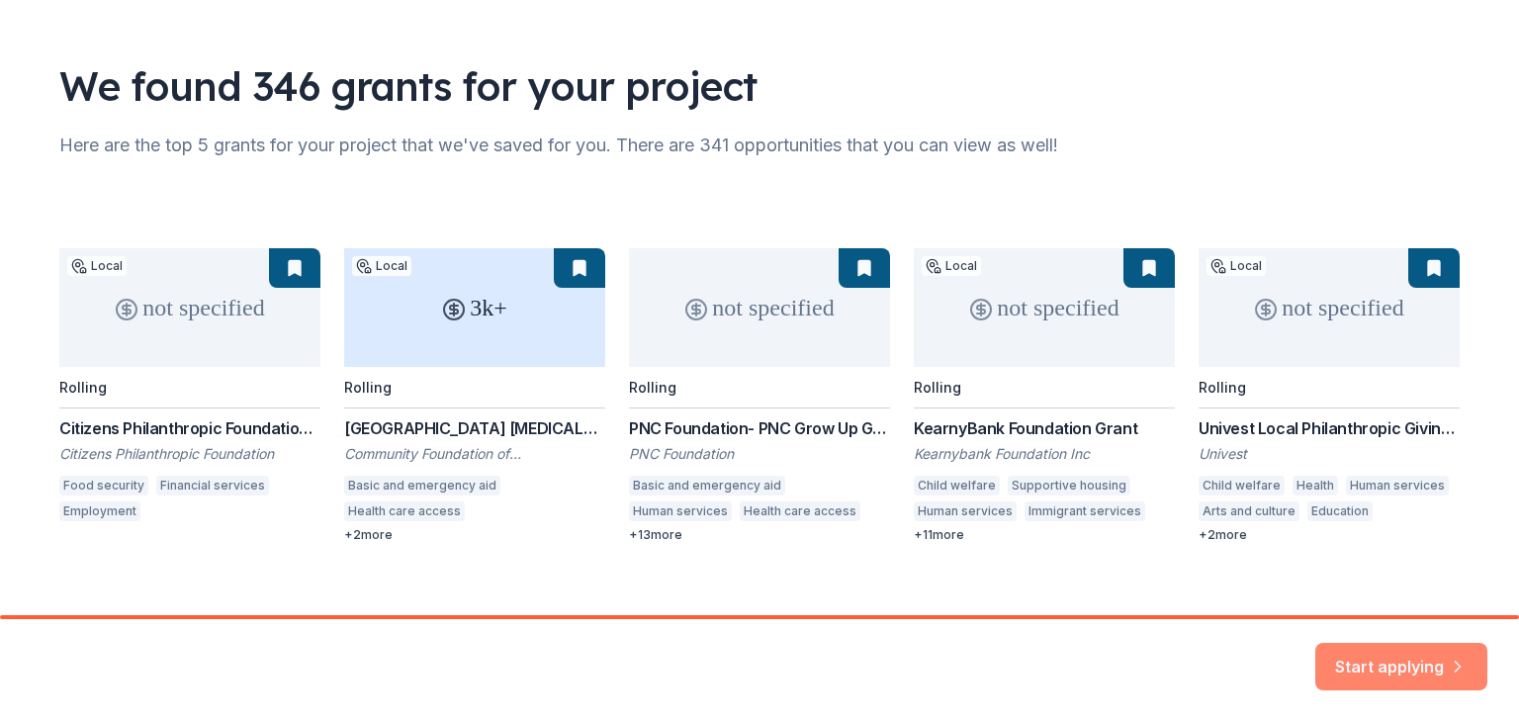
click at [1424, 662] on button "Start applying" at bounding box center [1401, 654] width 172 height 47
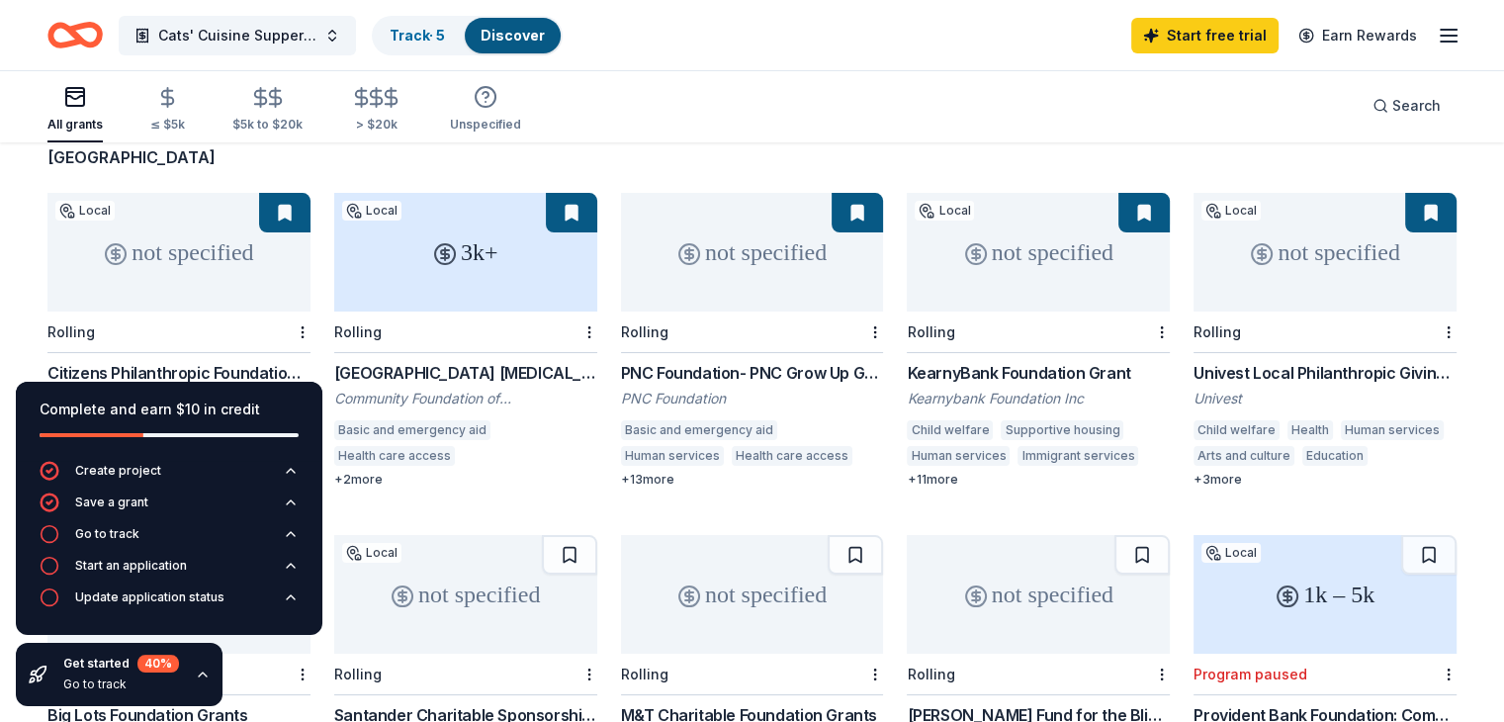
scroll to position [99, 0]
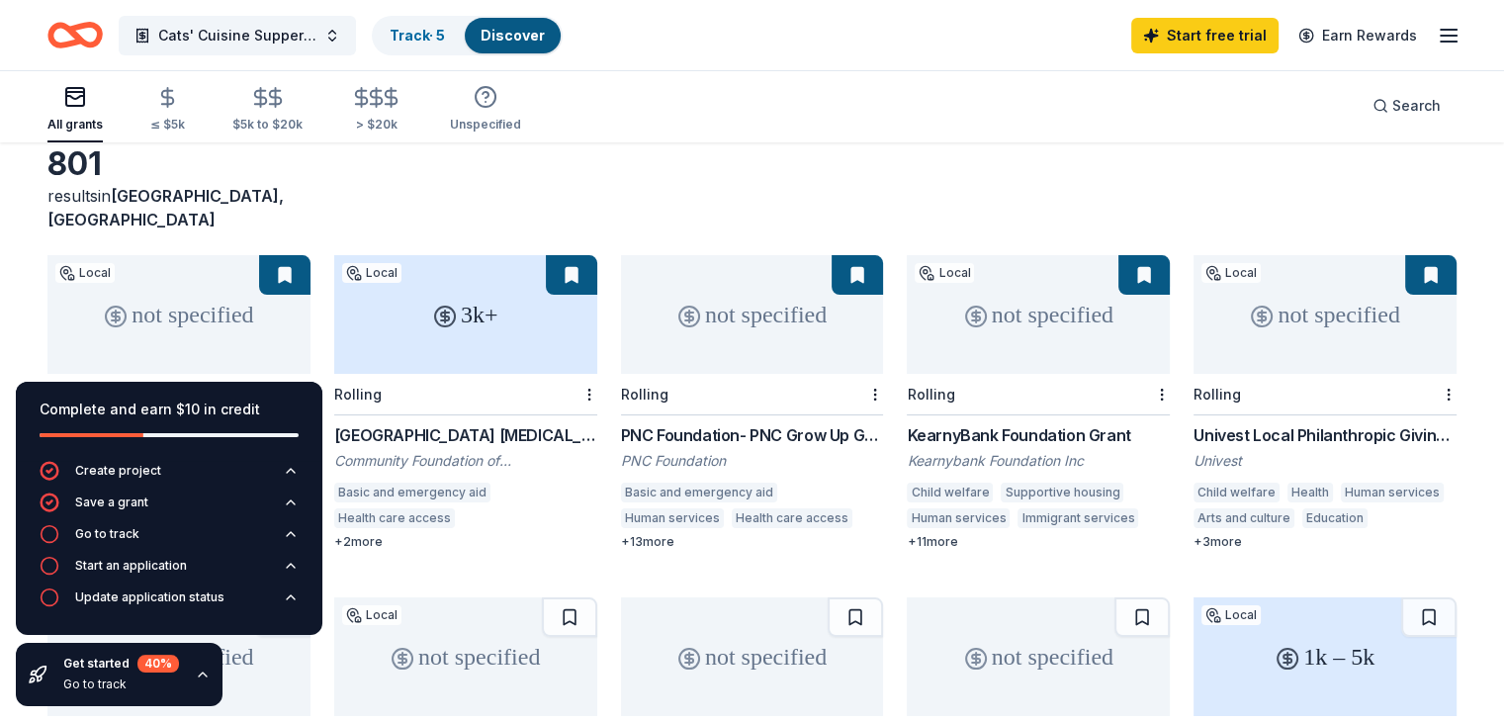
click at [699, 423] on div "PNC Foundation- PNC Grow Up Great" at bounding box center [752, 435] width 263 height 24
click at [1013, 423] on div "KearnyBank Foundation Grant" at bounding box center [1038, 435] width 263 height 24
click at [1290, 423] on div "Univest Local Philanthropic Giving Program" at bounding box center [1325, 435] width 263 height 24
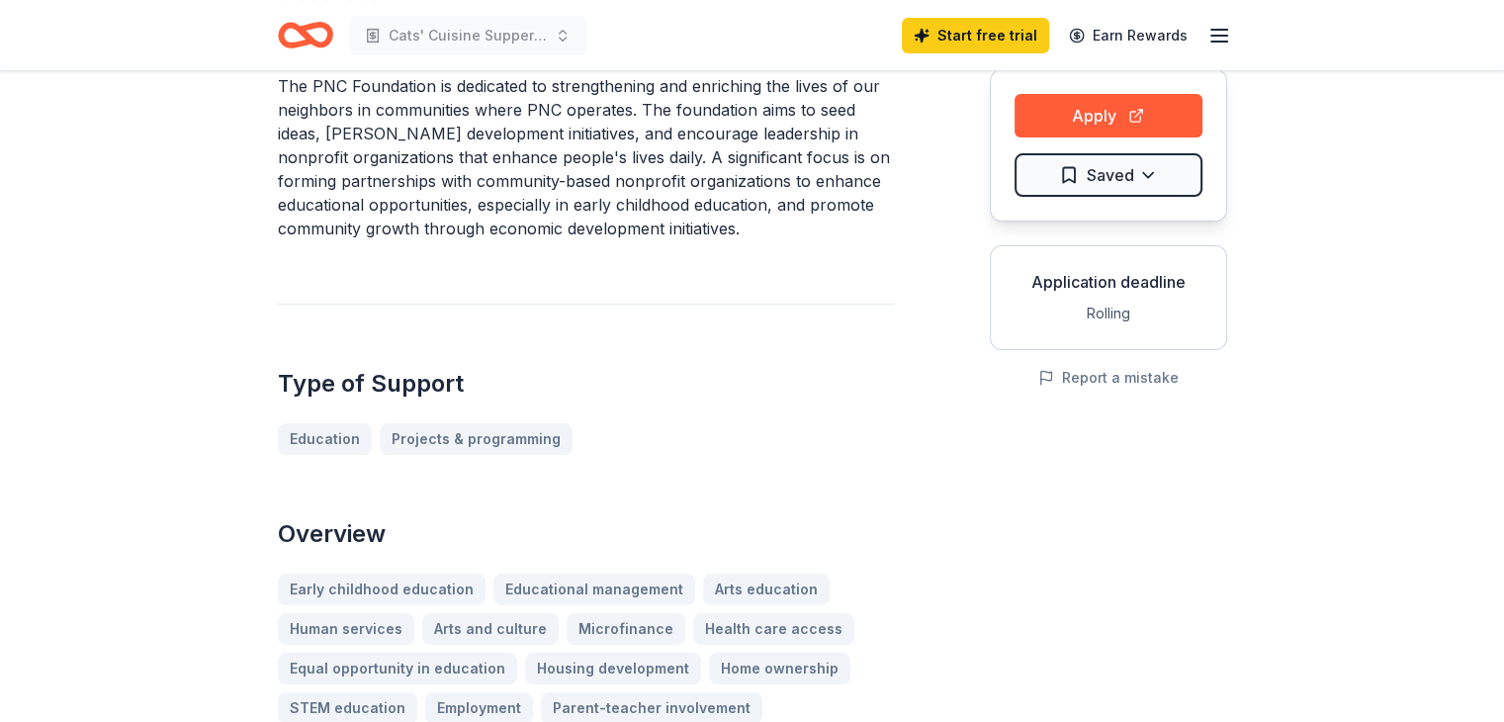
scroll to position [198, 0]
click at [1103, 116] on button "Apply" at bounding box center [1109, 118] width 188 height 44
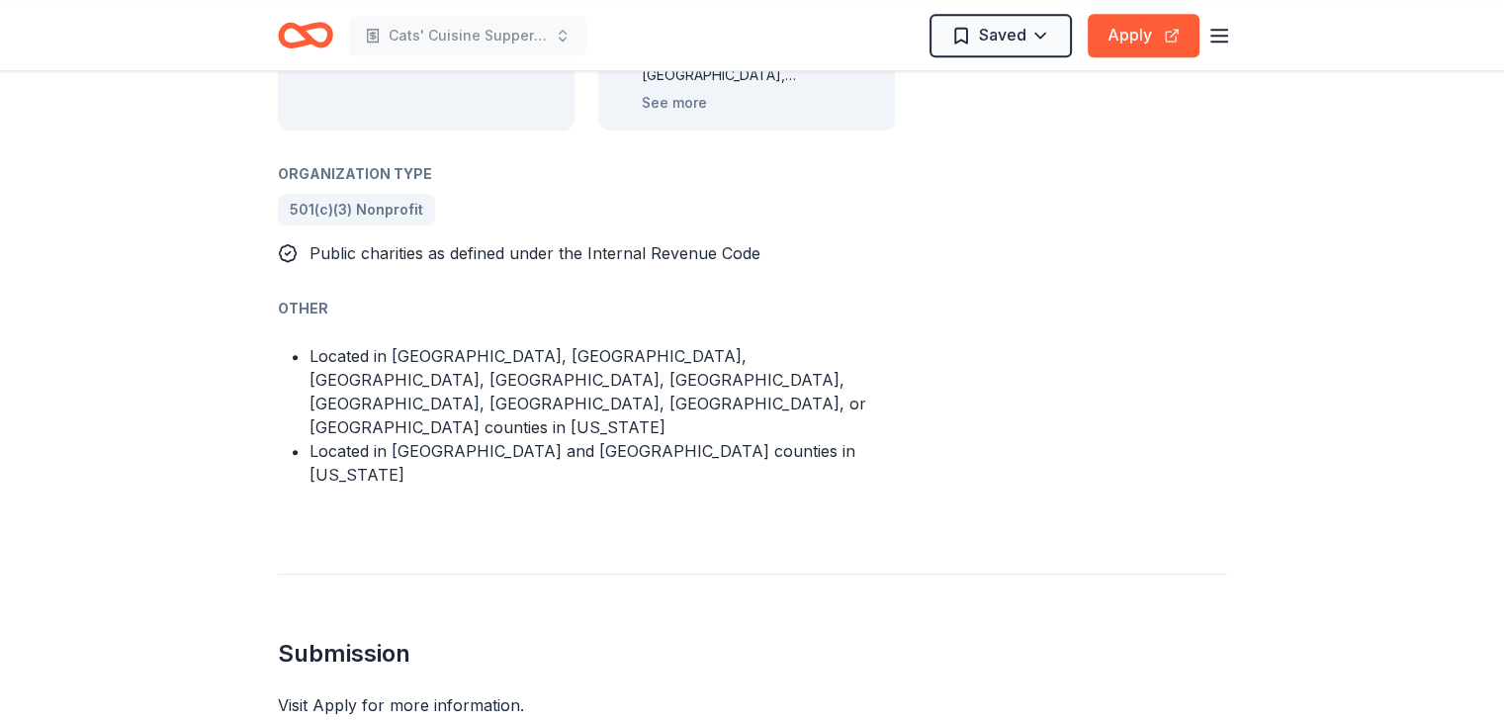
scroll to position [1385, 0]
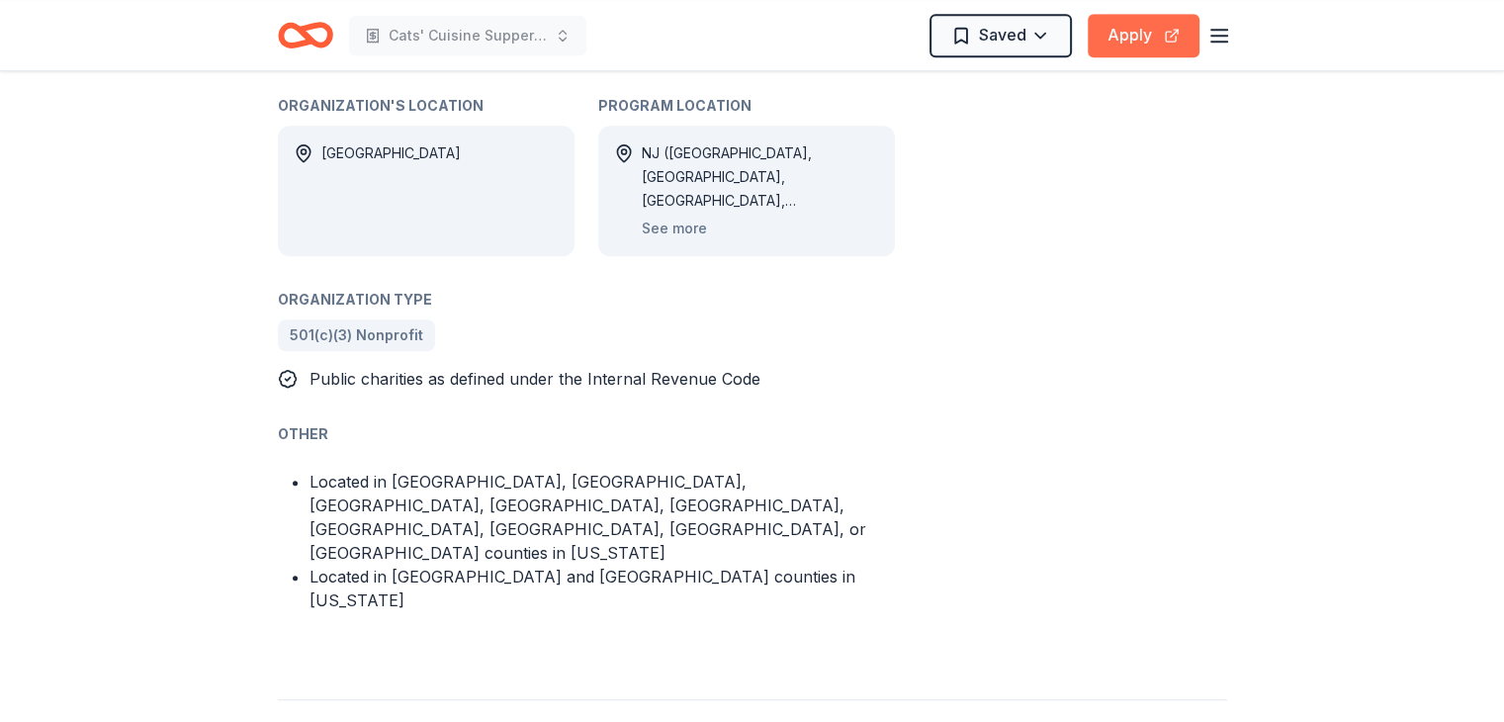
click at [1153, 31] on button "Apply" at bounding box center [1144, 36] width 112 height 44
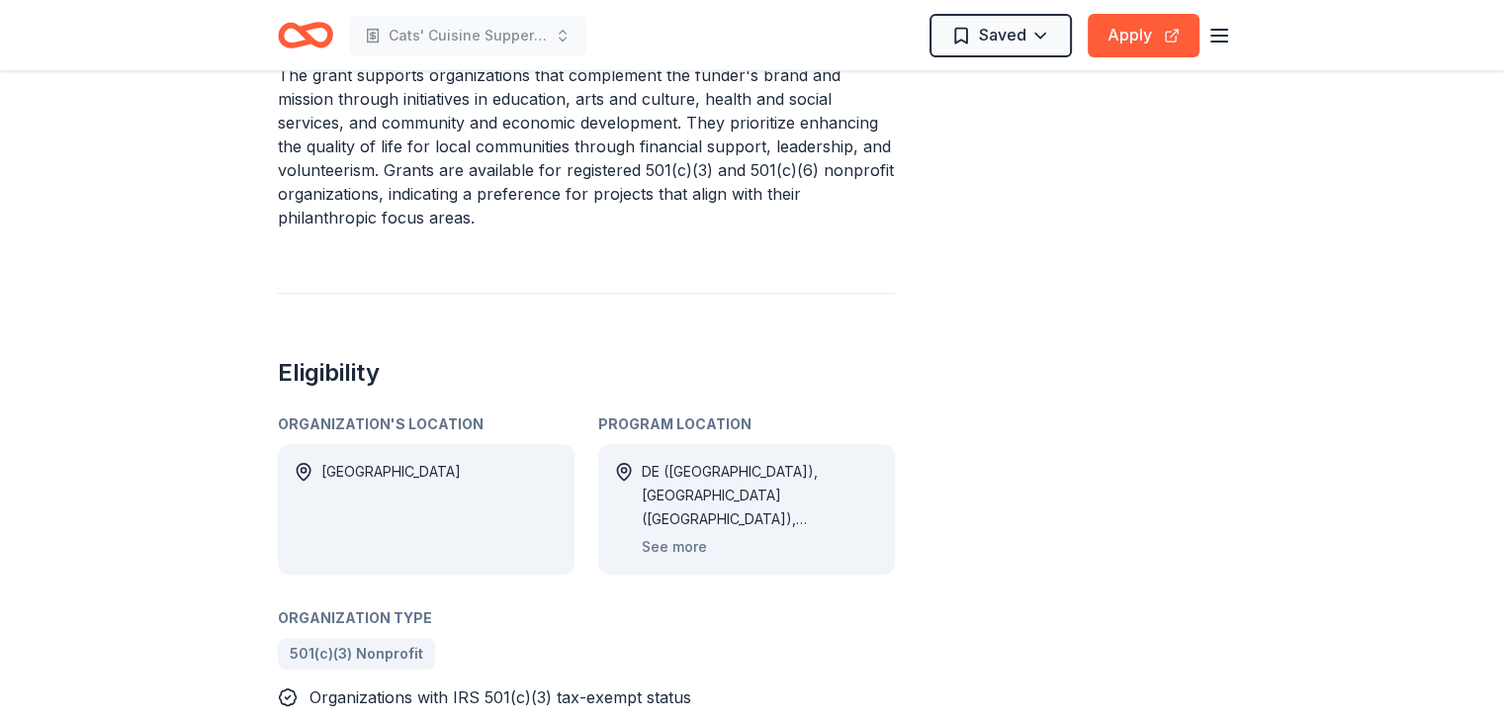
scroll to position [791, 0]
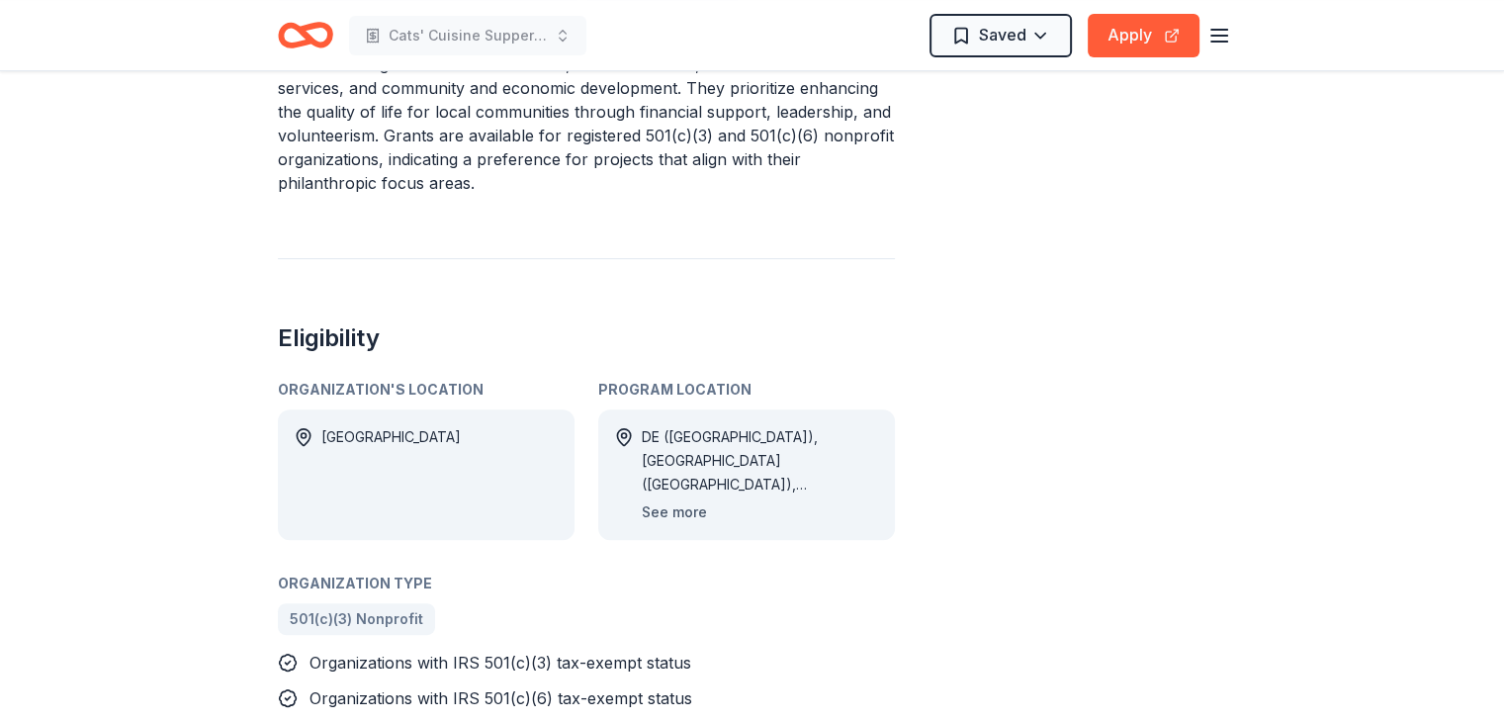
click at [676, 500] on button "See more" at bounding box center [674, 512] width 65 height 24
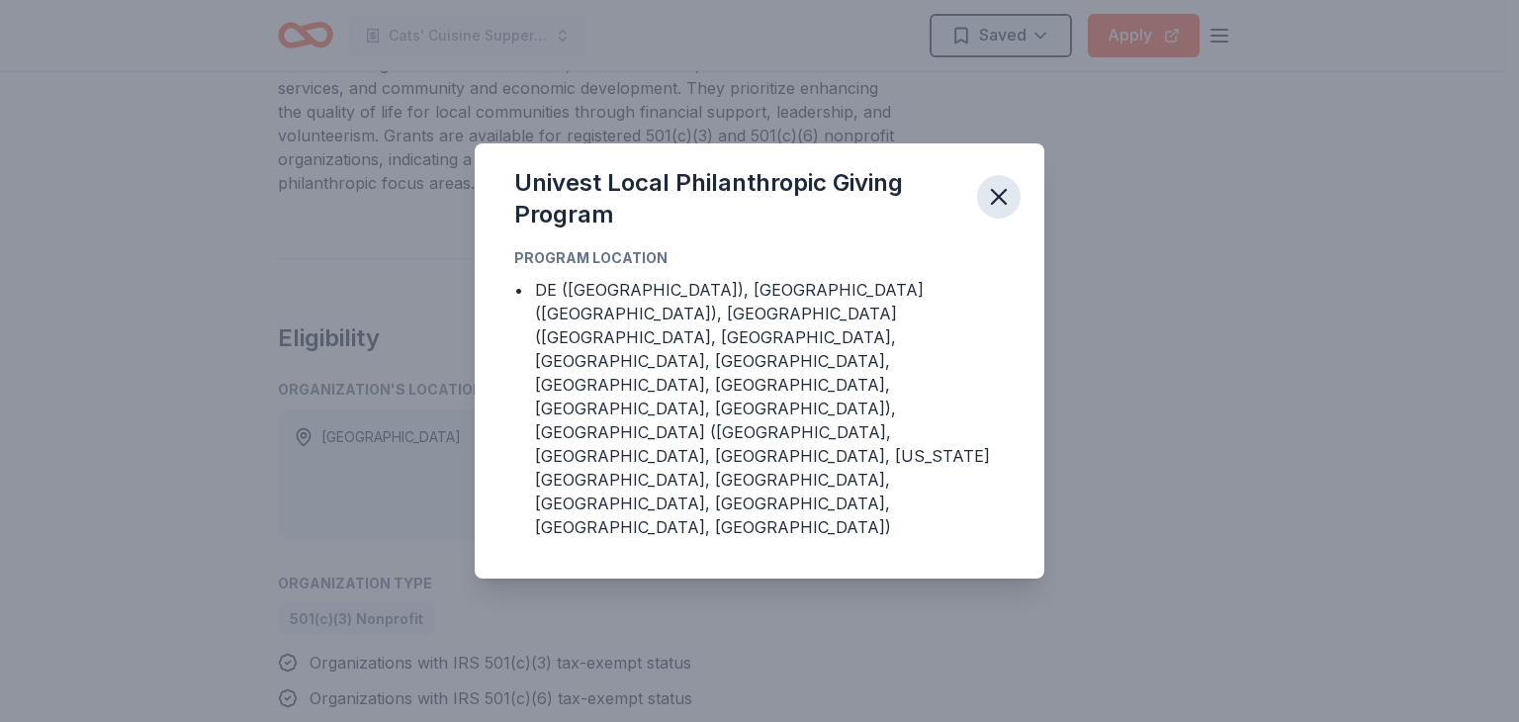
click at [1000, 204] on icon "button" at bounding box center [999, 197] width 14 height 14
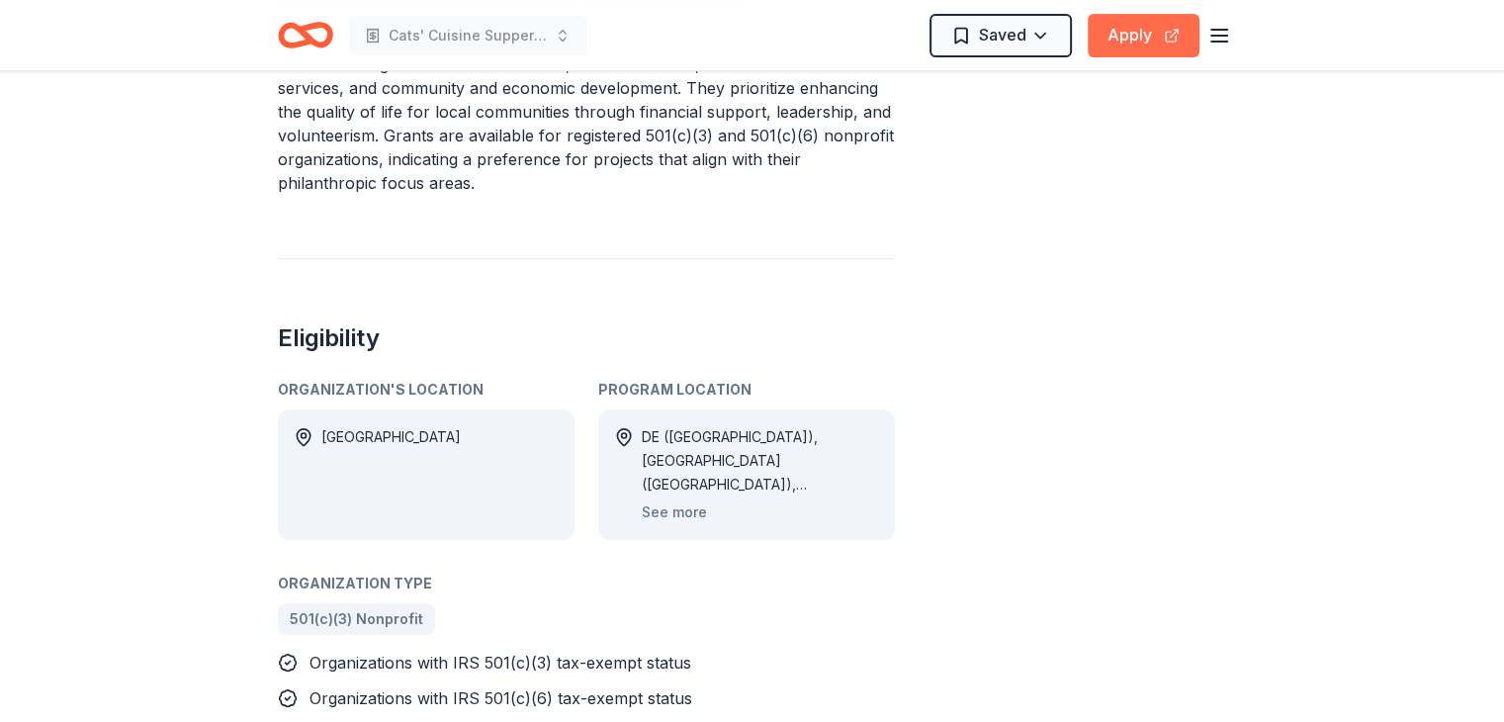
click at [1147, 36] on button "Apply" at bounding box center [1144, 36] width 112 height 44
